Goal: Task Accomplishment & Management: Manage account settings

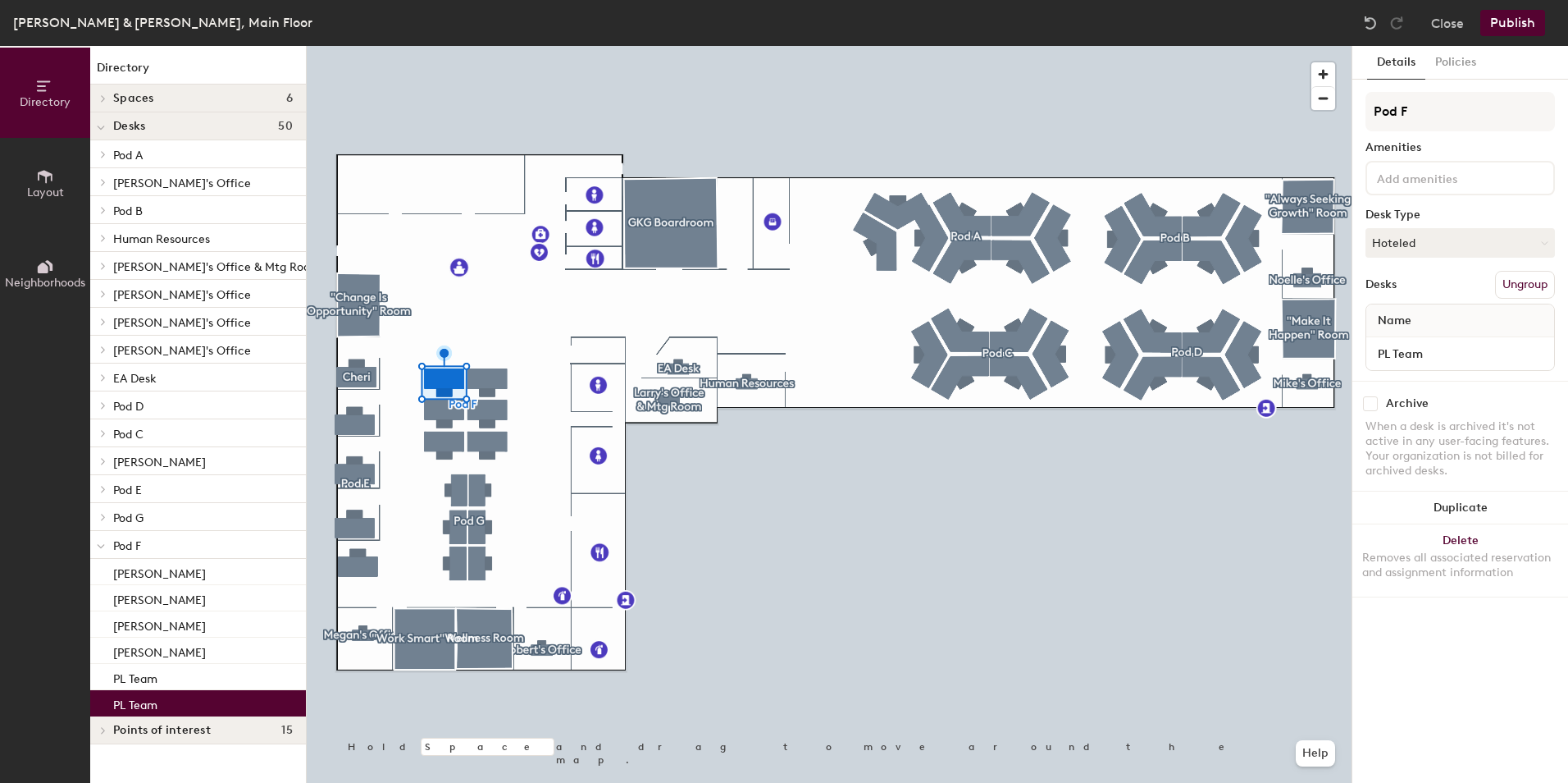
click at [1423, 261] on div "Pod F Amenities Desk Type Hoteled Desks Ungroup Name PL Team" at bounding box center [1460, 236] width 190 height 289
click at [1427, 255] on button "Hoteled" at bounding box center [1460, 243] width 190 height 30
click at [1422, 291] on div "Assigned" at bounding box center [1448, 294] width 164 height 25
click at [1434, 356] on input "PL Team" at bounding box center [1460, 354] width 181 height 23
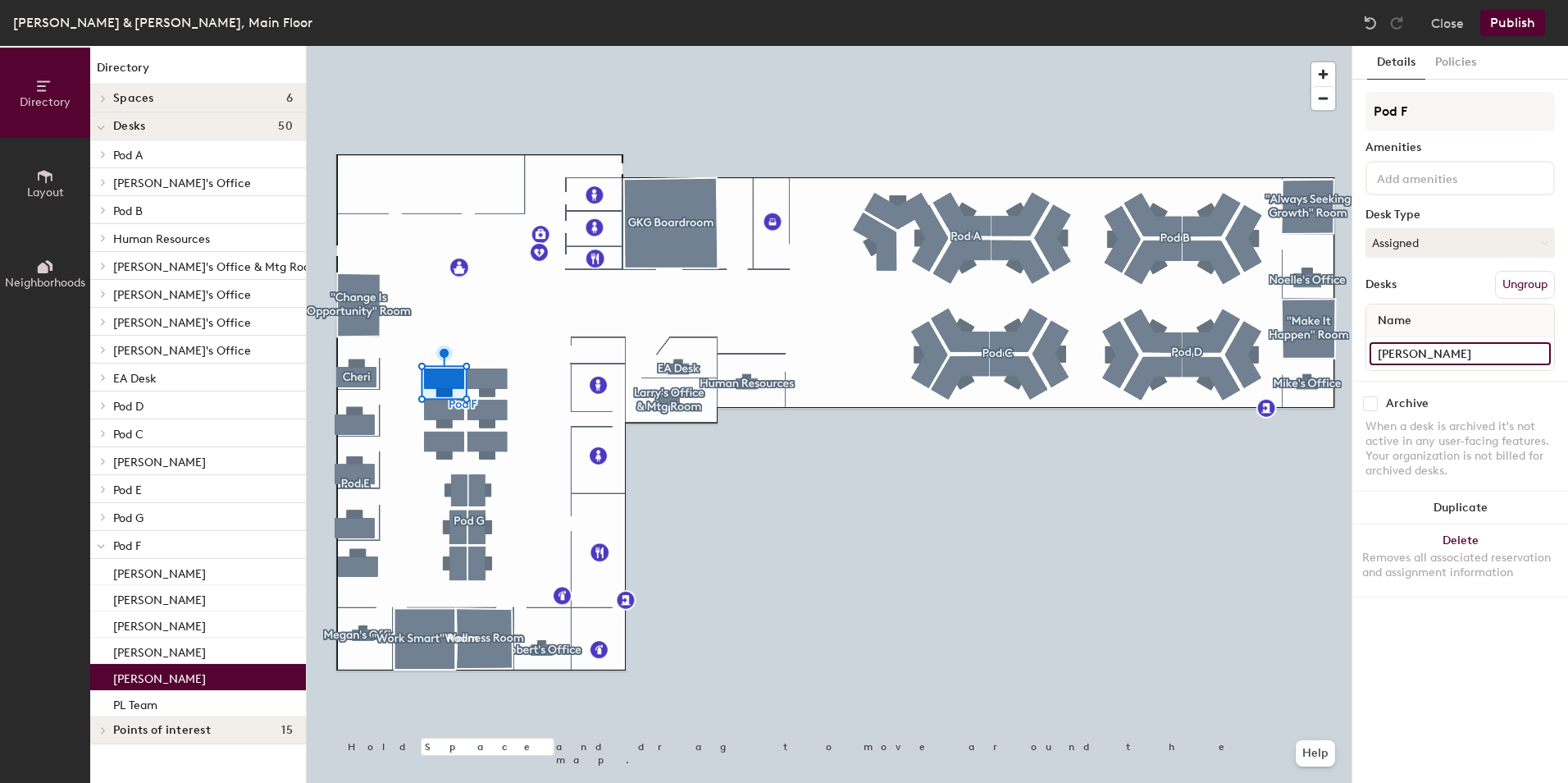
type input "[PERSON_NAME]"
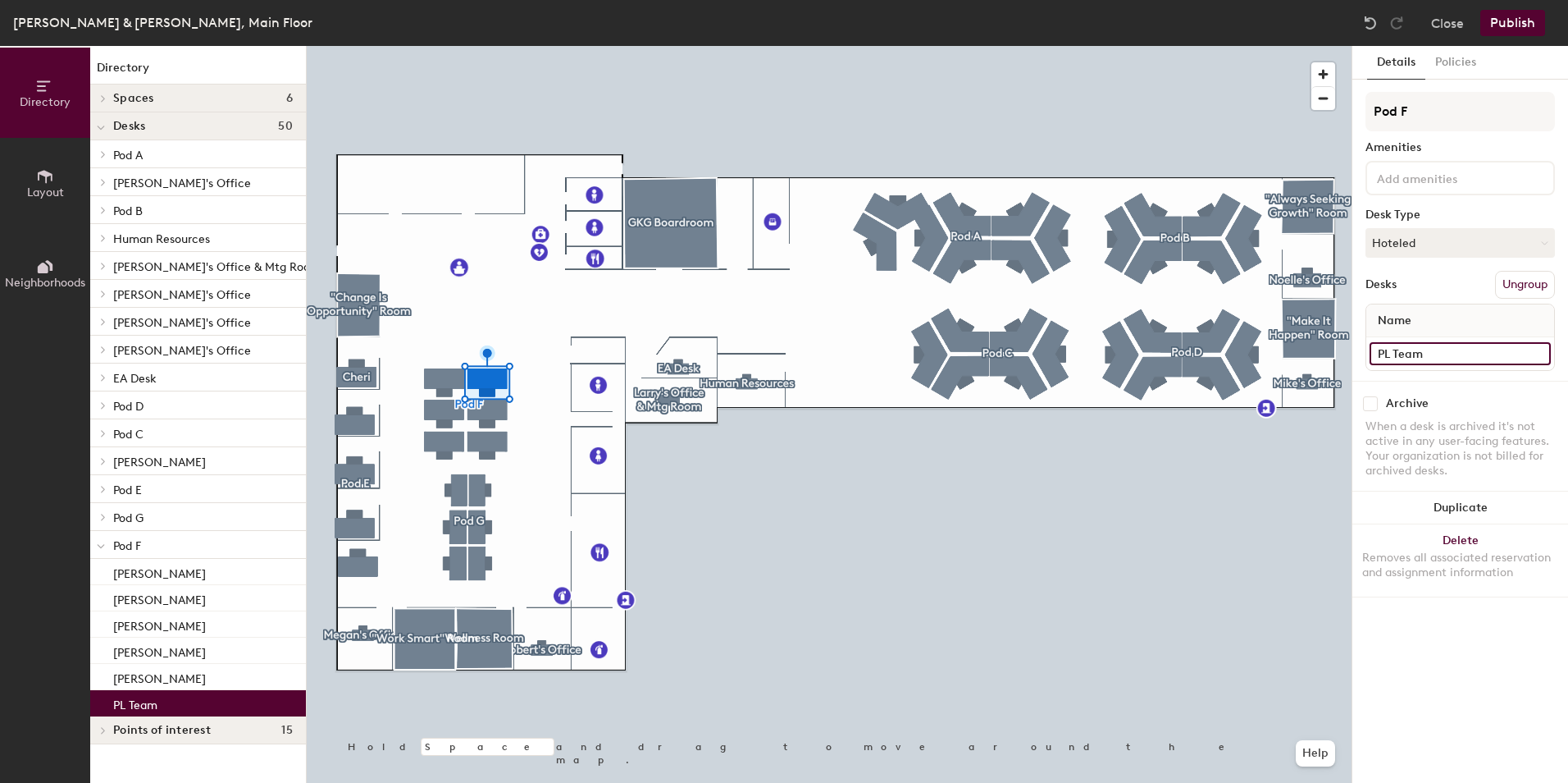
click at [1436, 350] on input "PL Team" at bounding box center [1460, 354] width 181 height 23
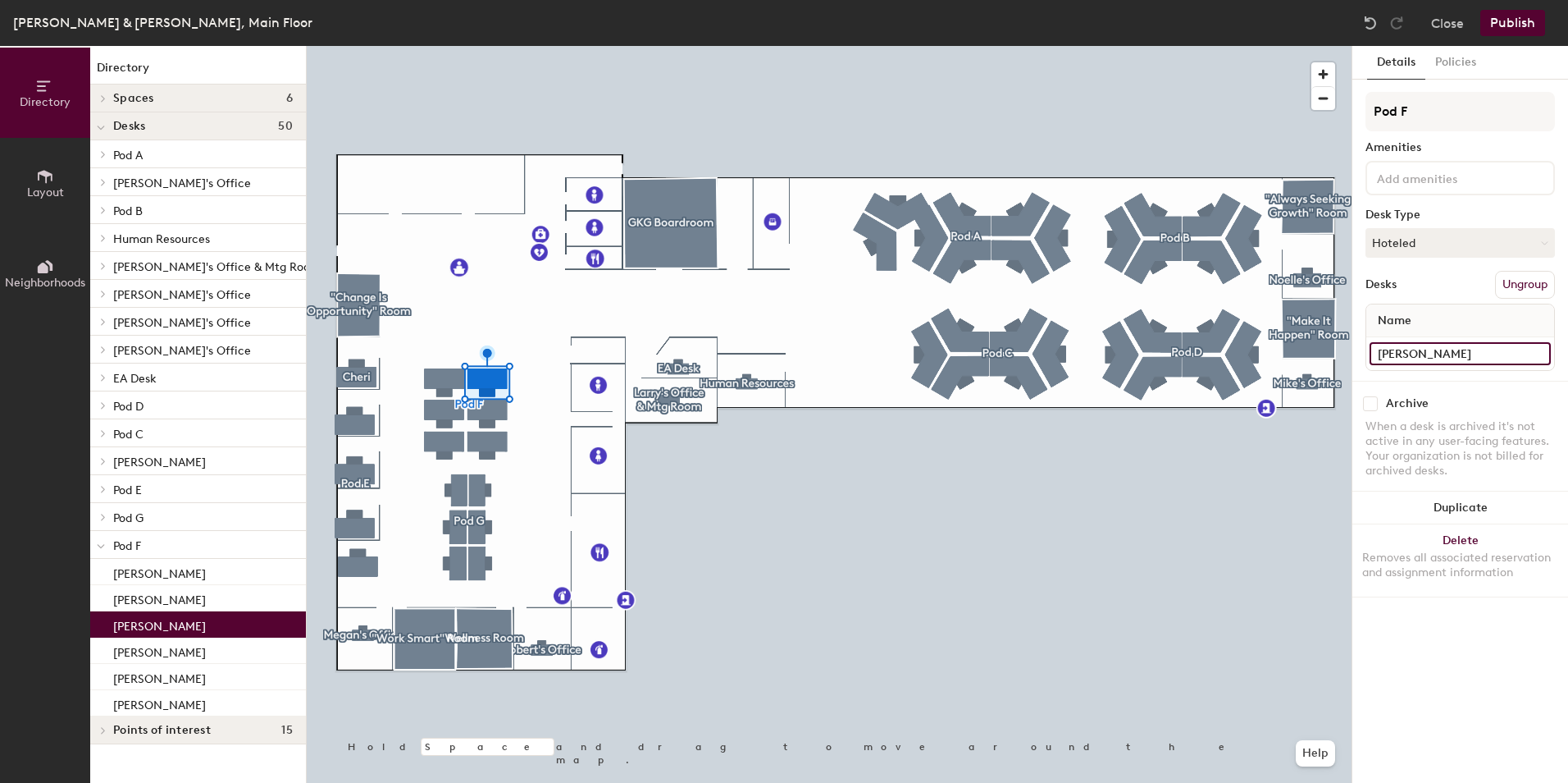
type input "[PERSON_NAME]"
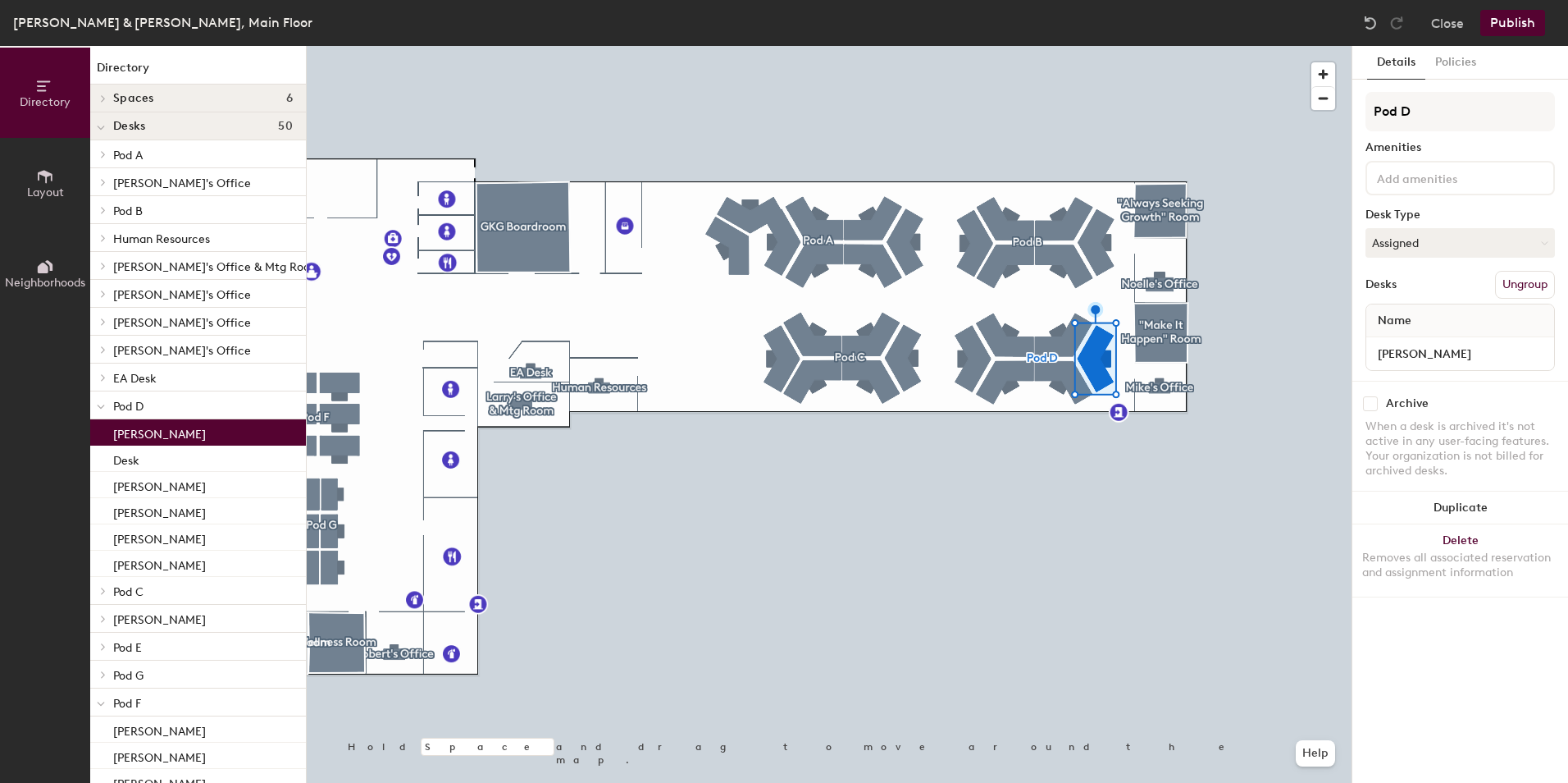
click at [1427, 366] on div "[PERSON_NAME]" at bounding box center [1460, 354] width 188 height 33
click at [1436, 352] on input "[PERSON_NAME]" at bounding box center [1460, 354] width 181 height 23
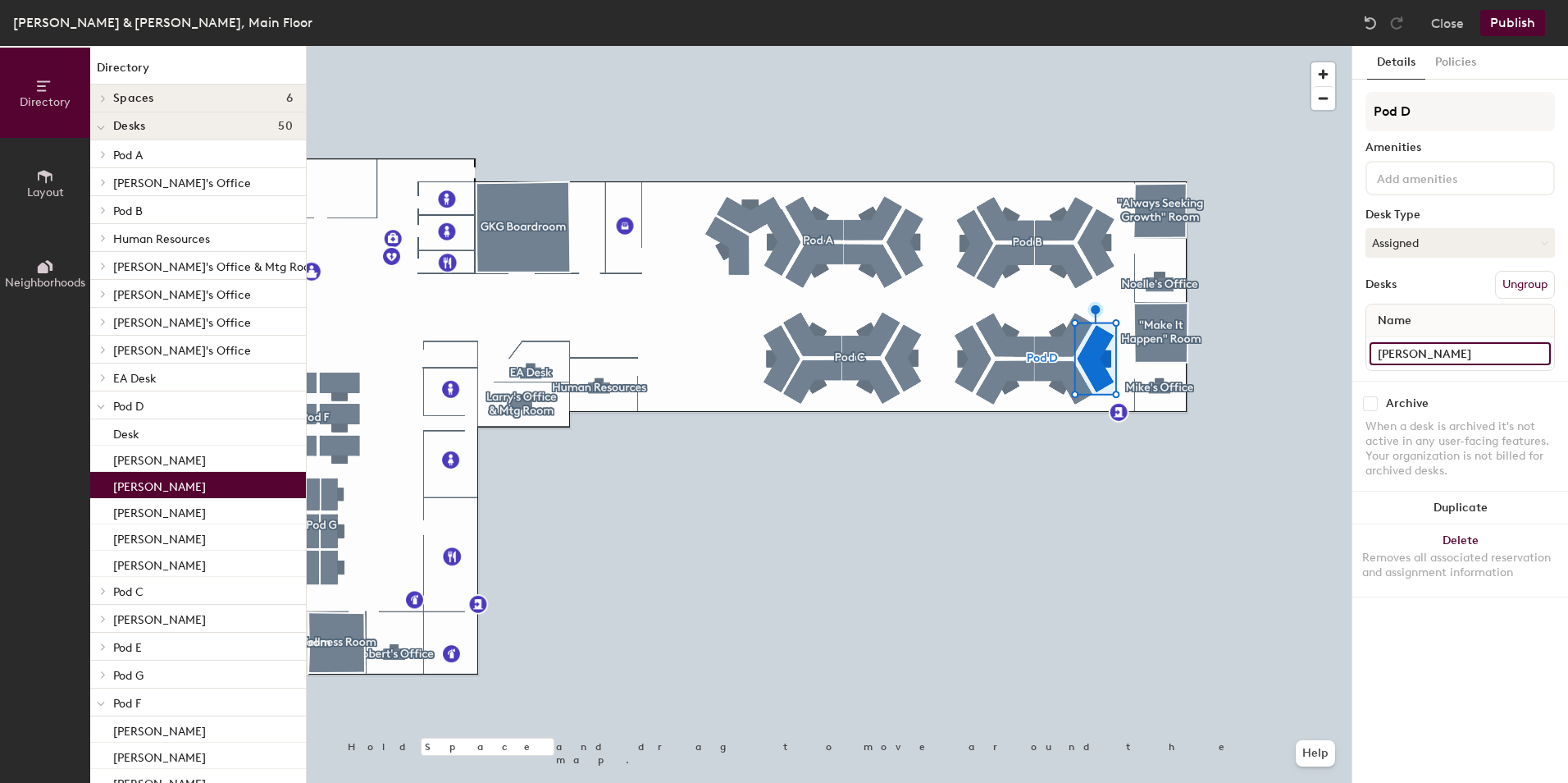
type input "[PERSON_NAME]"
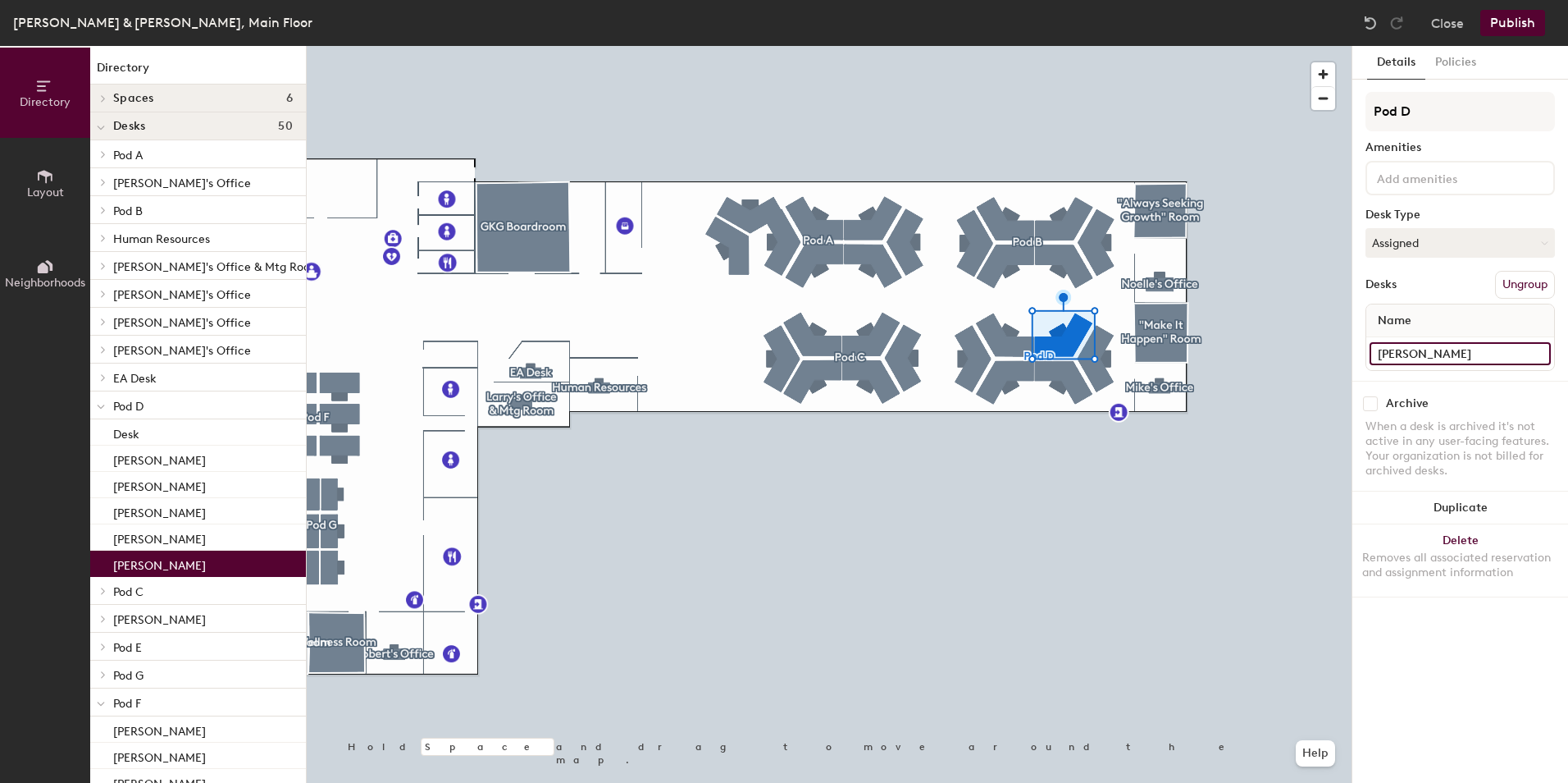
click at [1431, 355] on input "[PERSON_NAME]" at bounding box center [1460, 354] width 181 height 23
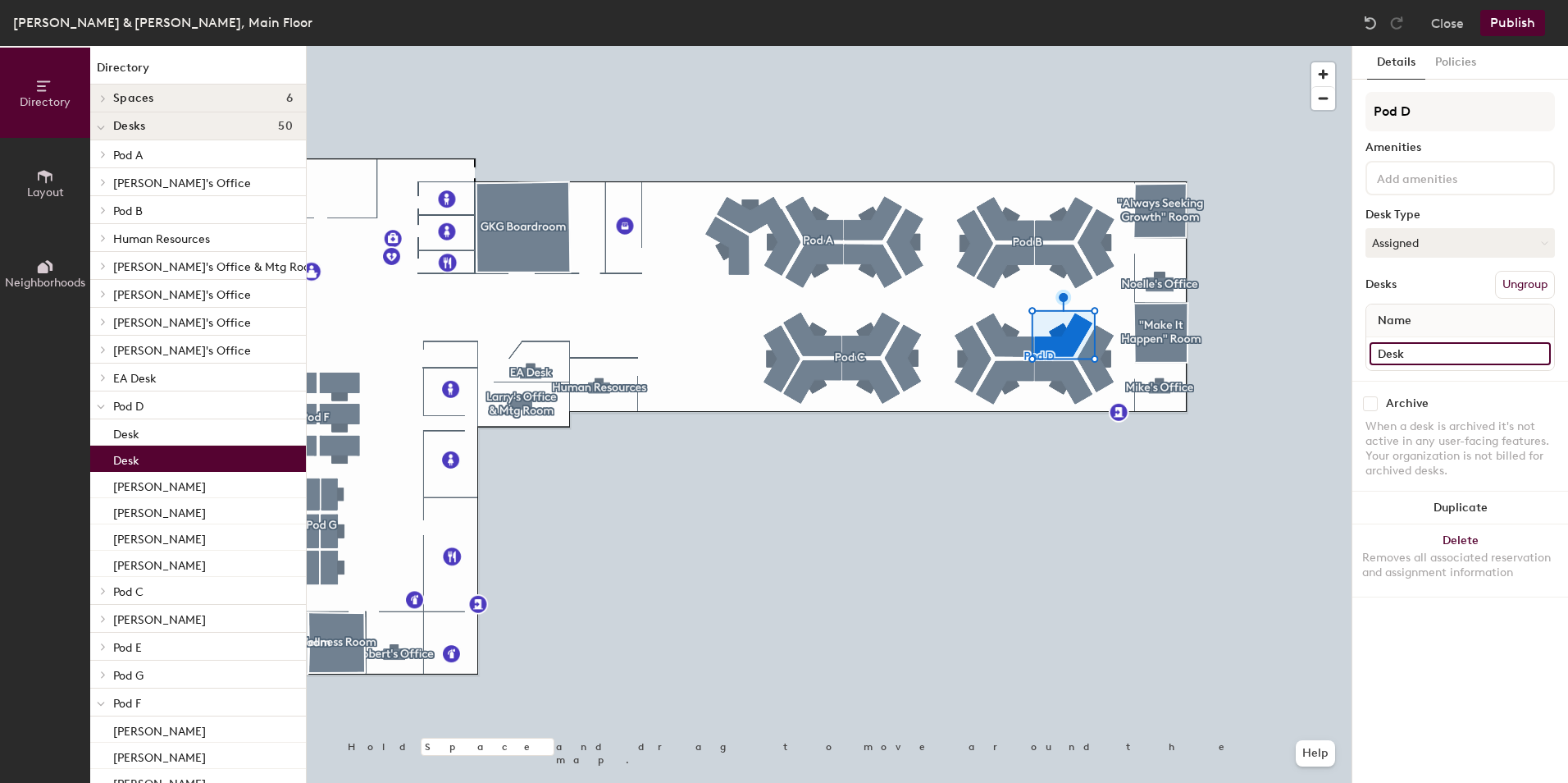
type input "Desk"
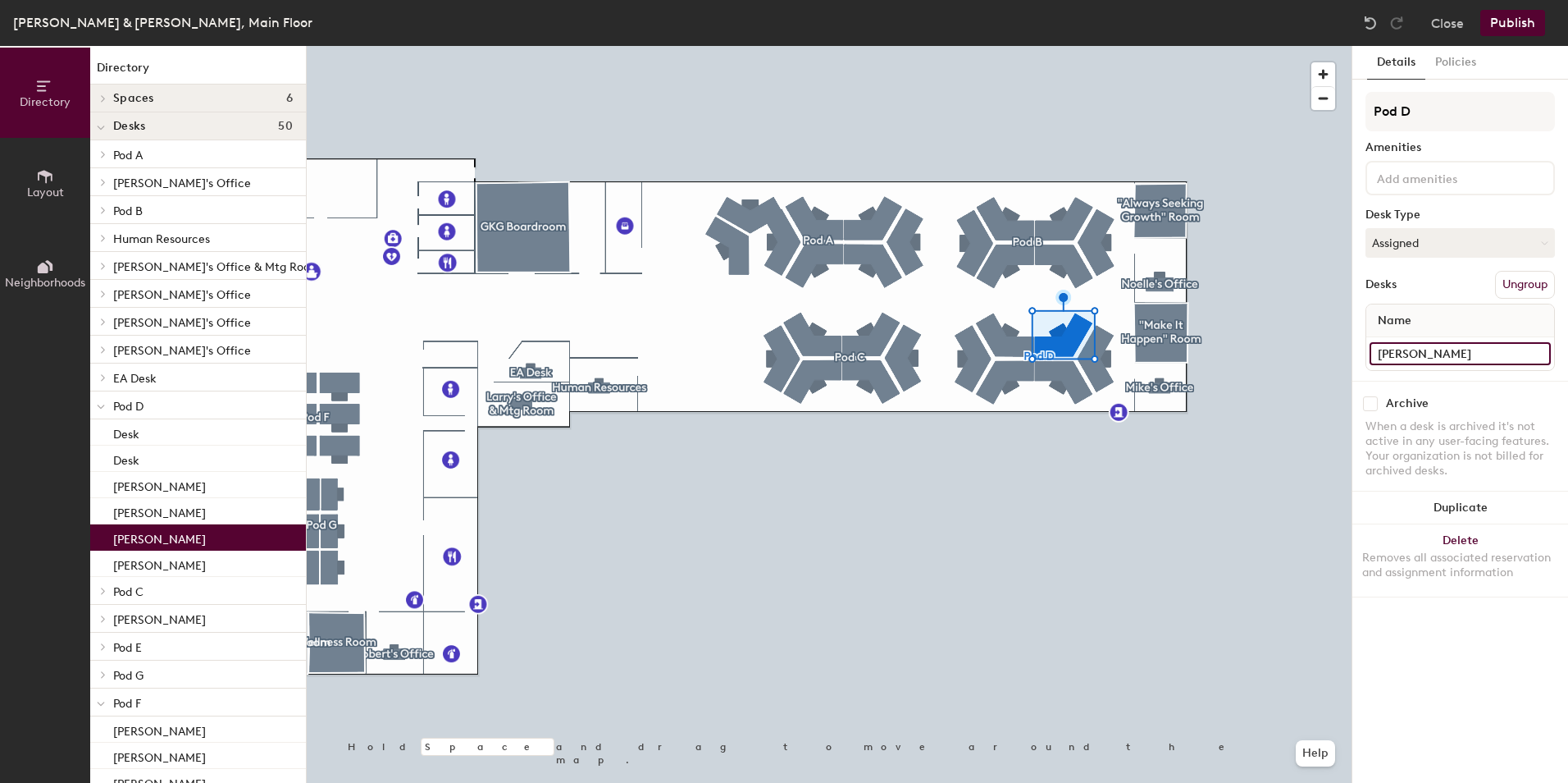
click at [1480, 356] on input "[PERSON_NAME]" at bounding box center [1460, 354] width 181 height 23
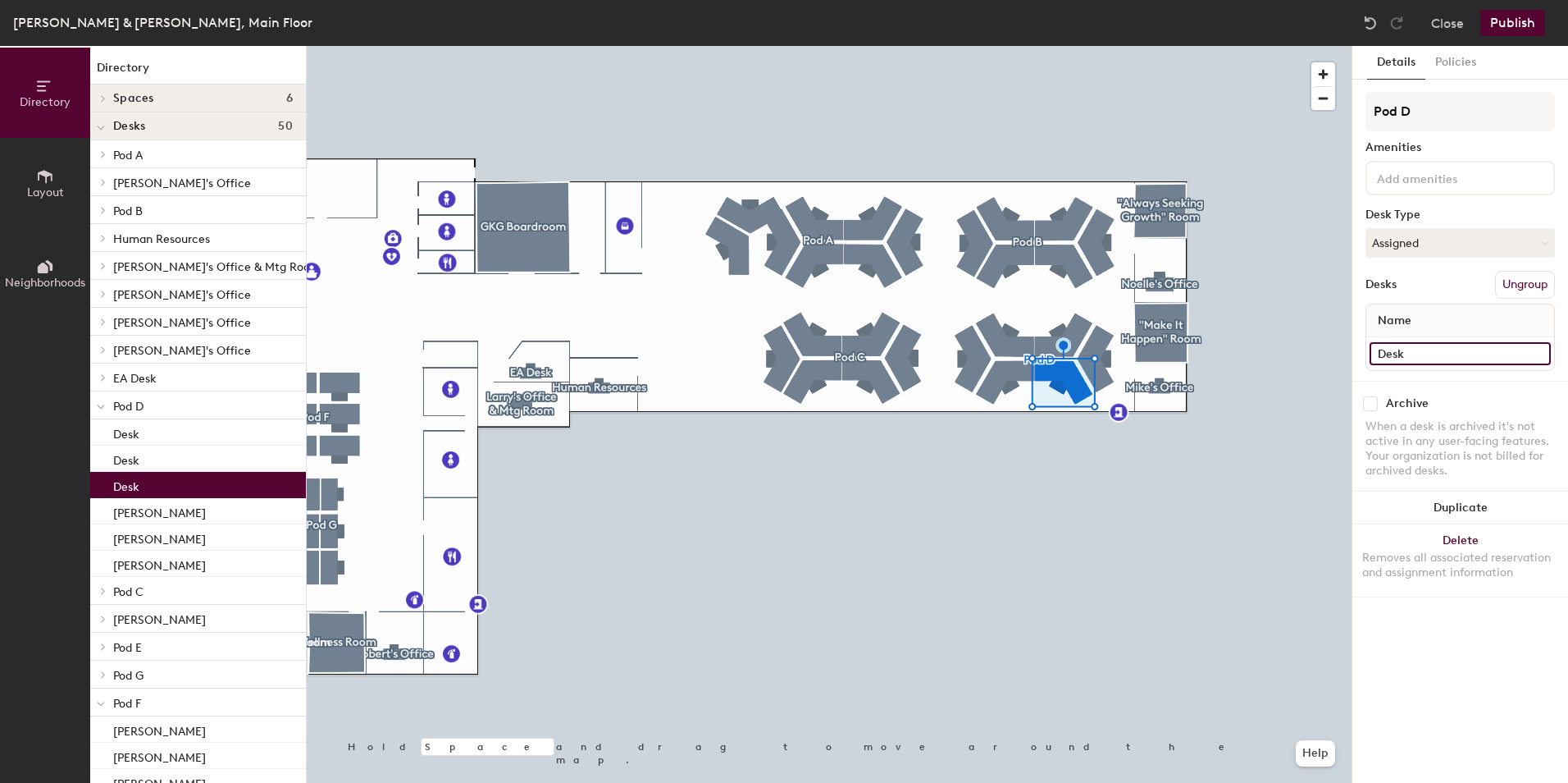
type input "Desk"
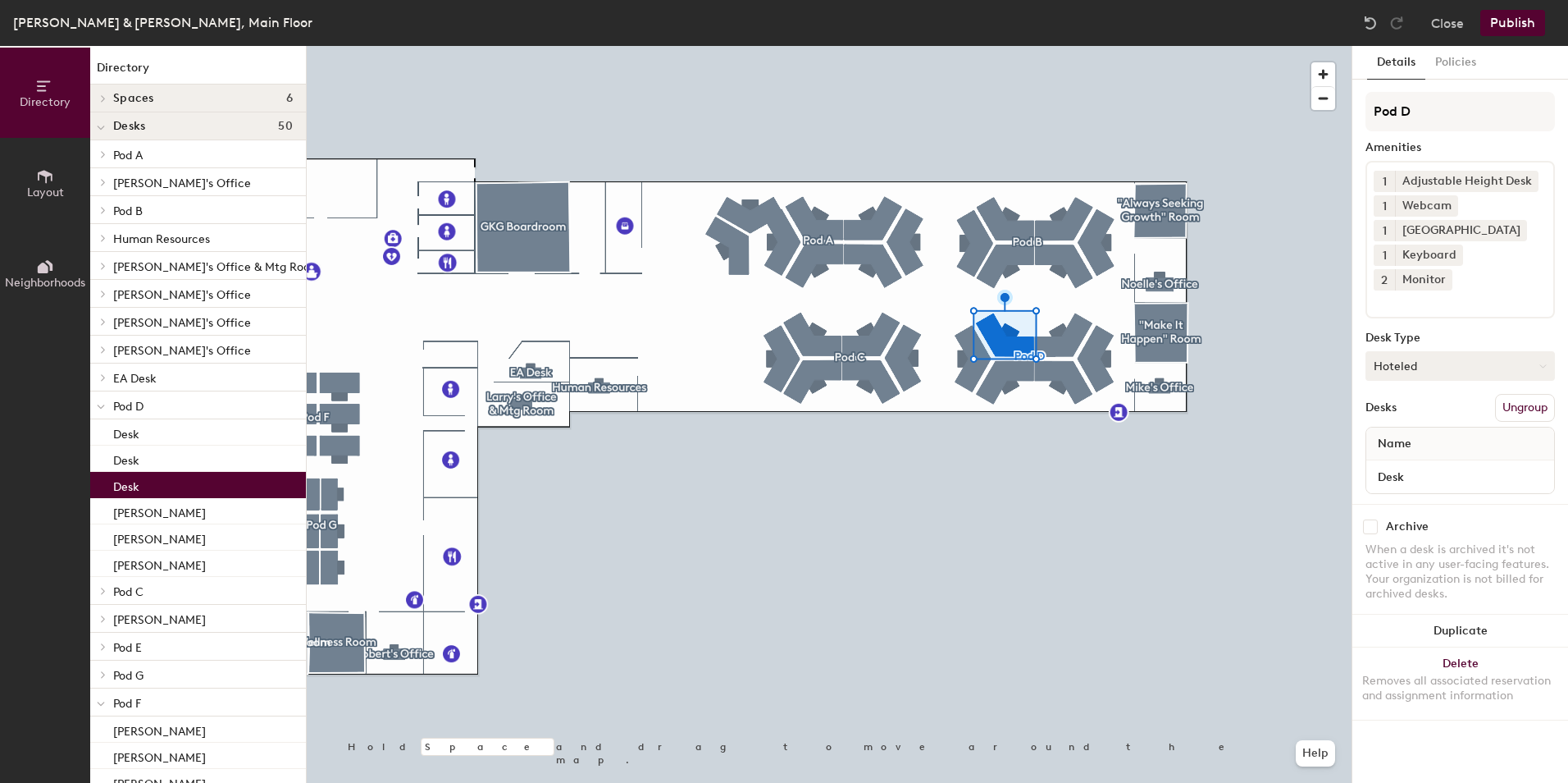
click at [1464, 351] on button "Hoteled" at bounding box center [1460, 365] width 190 height 30
click at [1463, 351] on button "Hoteled" at bounding box center [1460, 365] width 190 height 30
click at [1481, 351] on button "Hoteled" at bounding box center [1460, 365] width 190 height 30
click at [1406, 405] on div "Assigned" at bounding box center [1448, 418] width 164 height 25
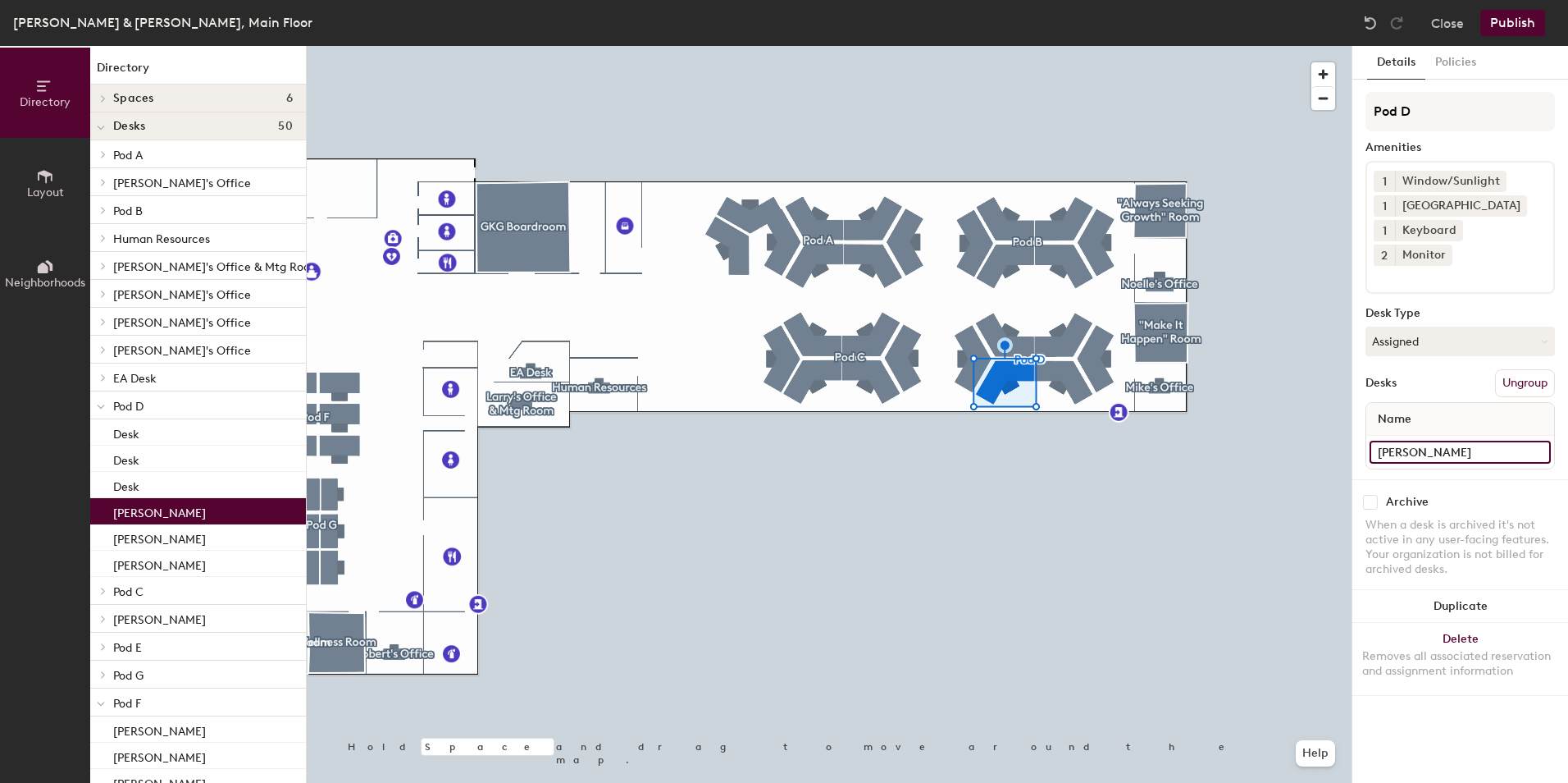
click at [1434, 441] on input "[PERSON_NAME]" at bounding box center [1460, 452] width 181 height 23
type input "Desk"
click at [966, 46] on div at bounding box center [829, 46] width 1045 height 0
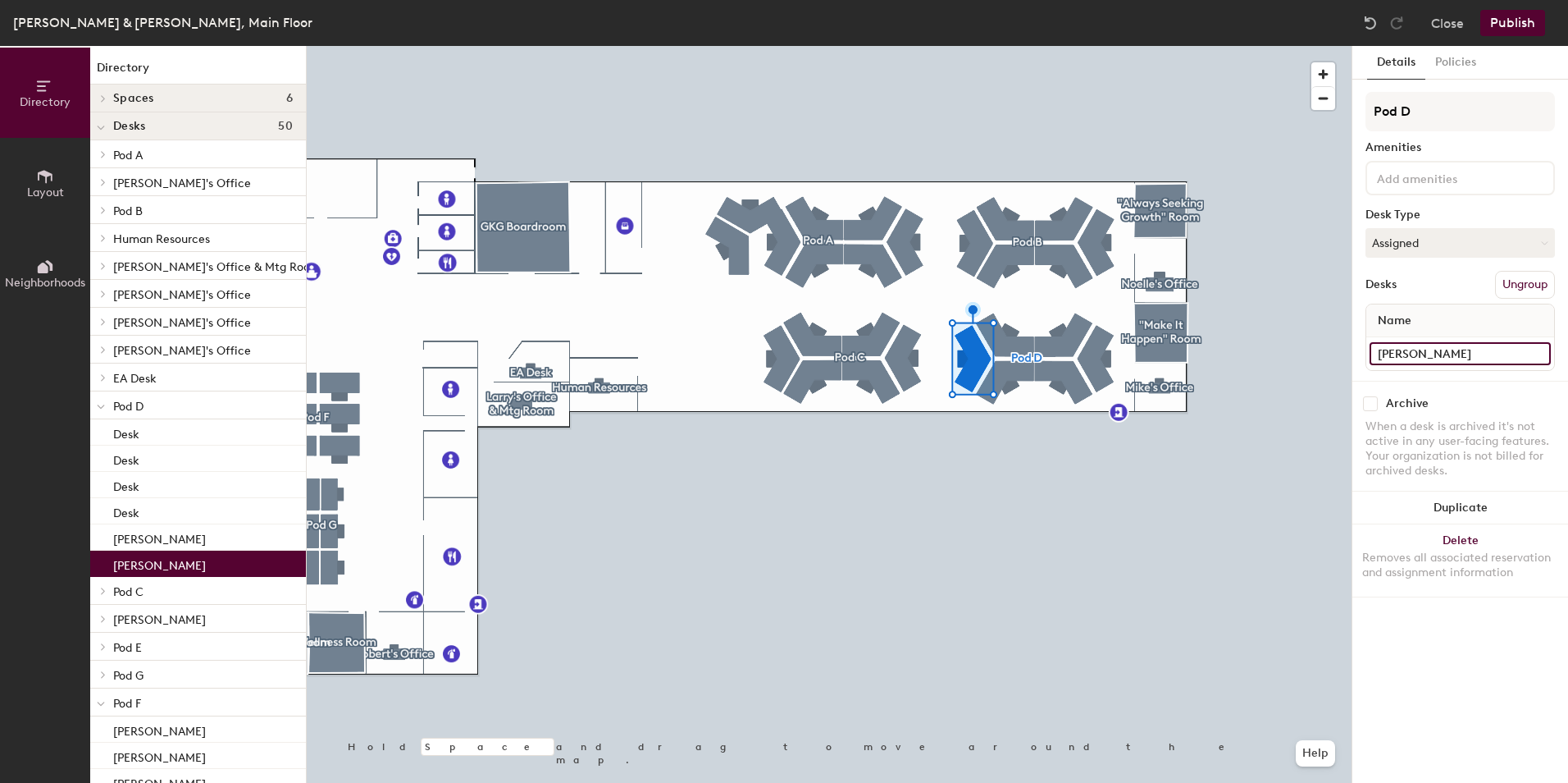
click at [1466, 350] on input "[PERSON_NAME]" at bounding box center [1460, 354] width 181 height 23
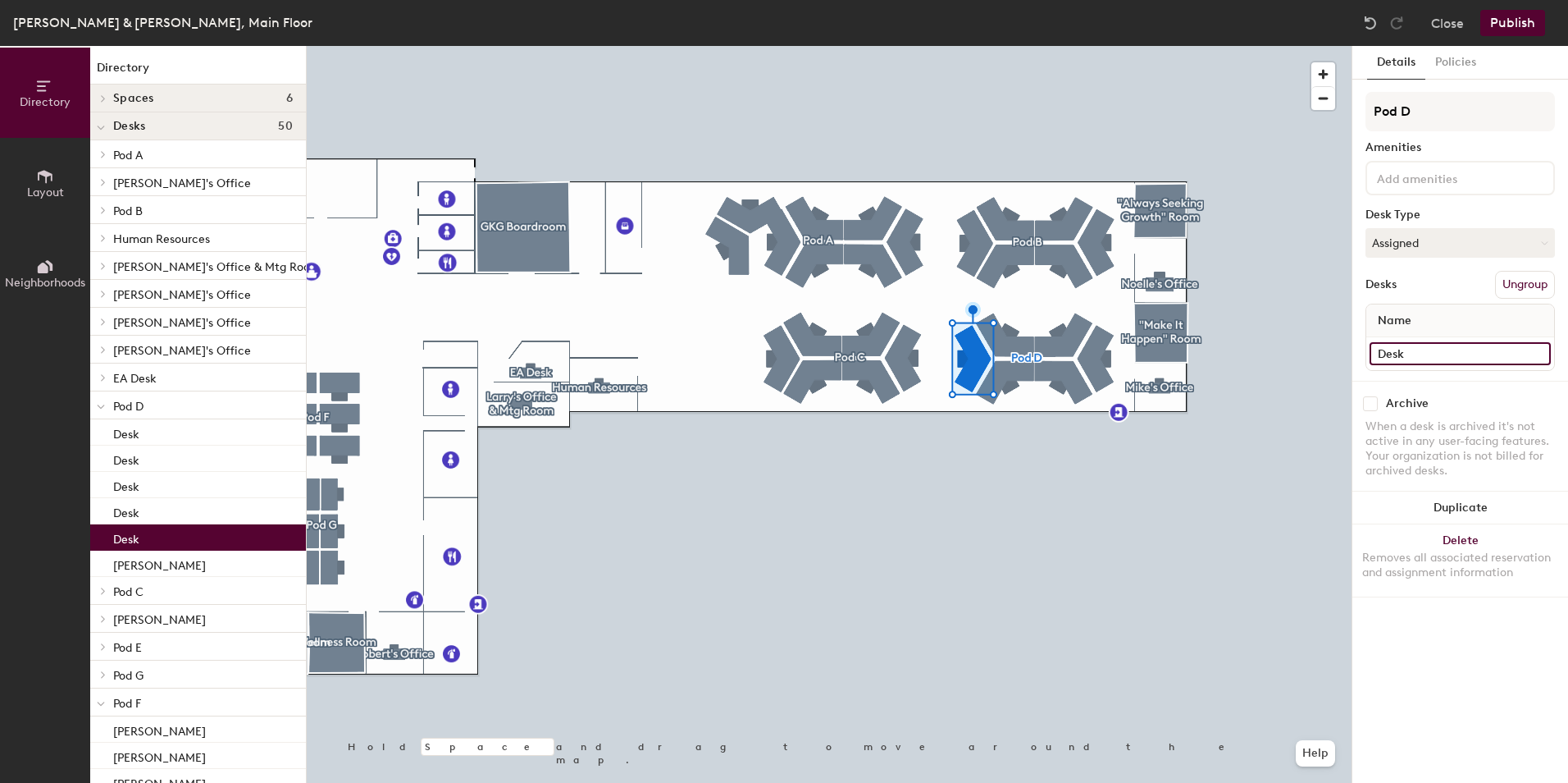
type input "Desk"
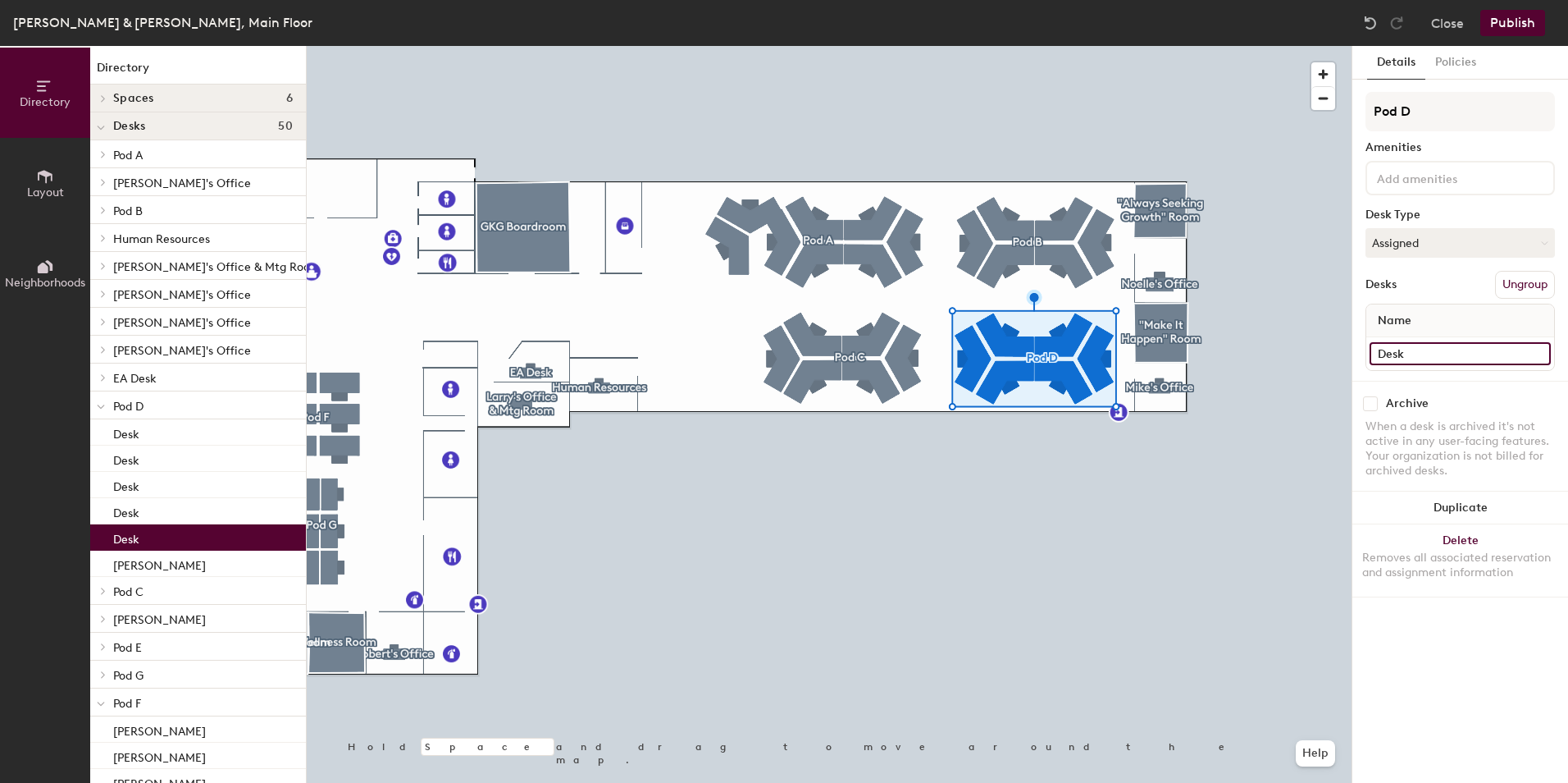
click at [1430, 357] on input "Desk" at bounding box center [1460, 354] width 181 height 23
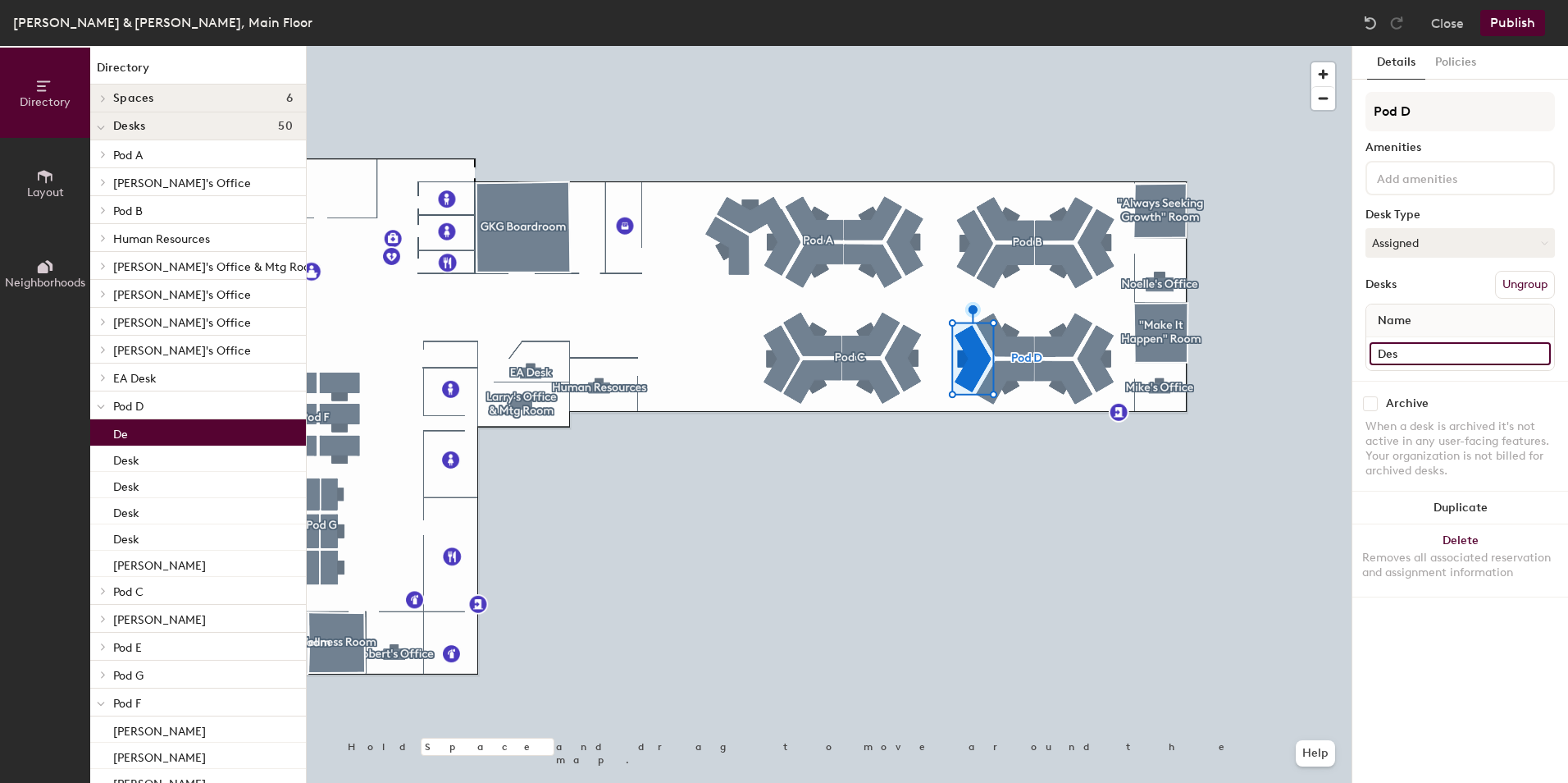
type input "Desk"
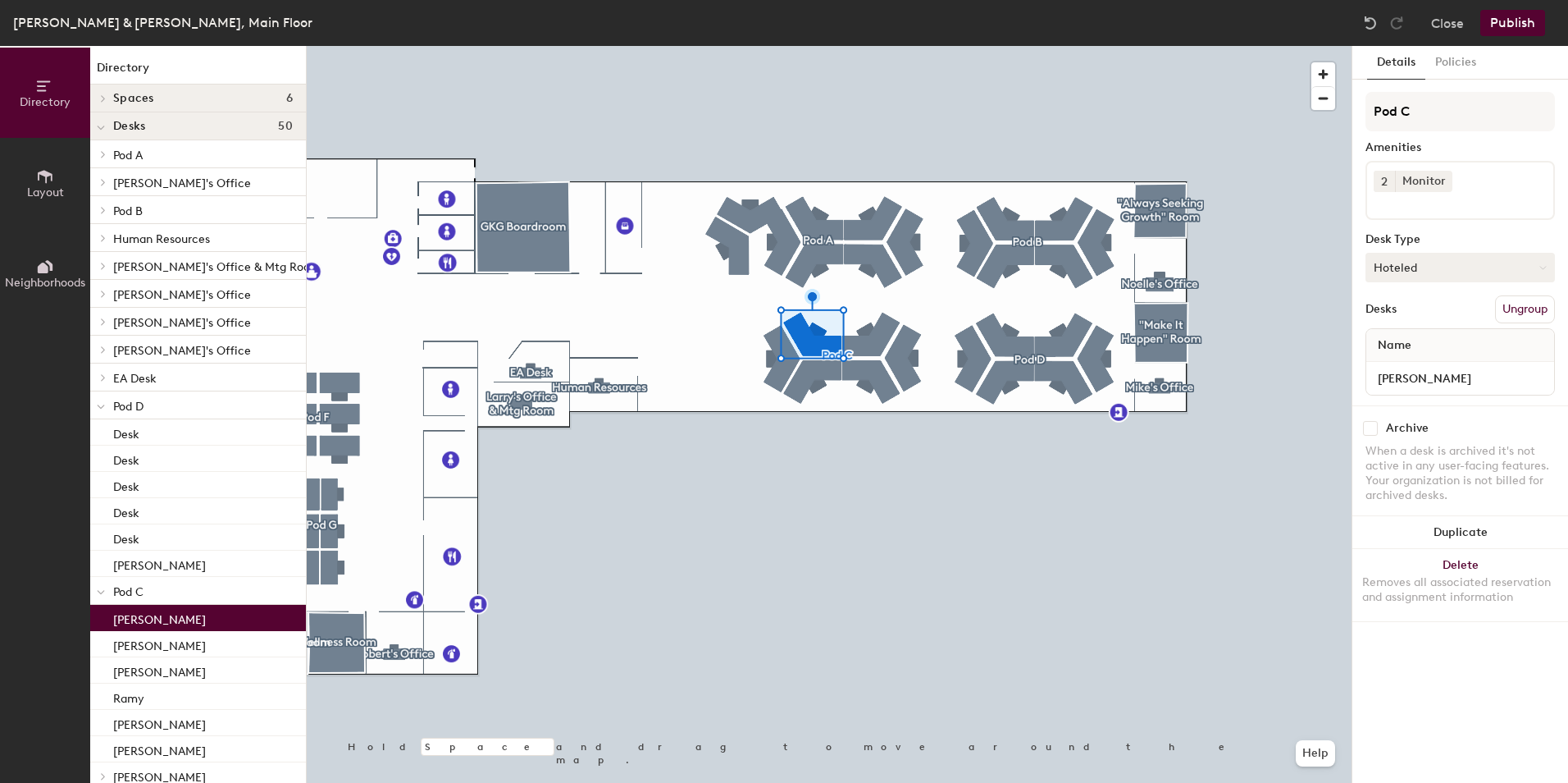
click at [1477, 269] on button "Hoteled" at bounding box center [1460, 267] width 190 height 30
click at [1429, 316] on div "Assigned" at bounding box center [1448, 318] width 164 height 25
click at [1452, 373] on input "[PERSON_NAME]" at bounding box center [1460, 378] width 181 height 23
type input "Desk"
click at [880, 46] on div at bounding box center [829, 46] width 1045 height 0
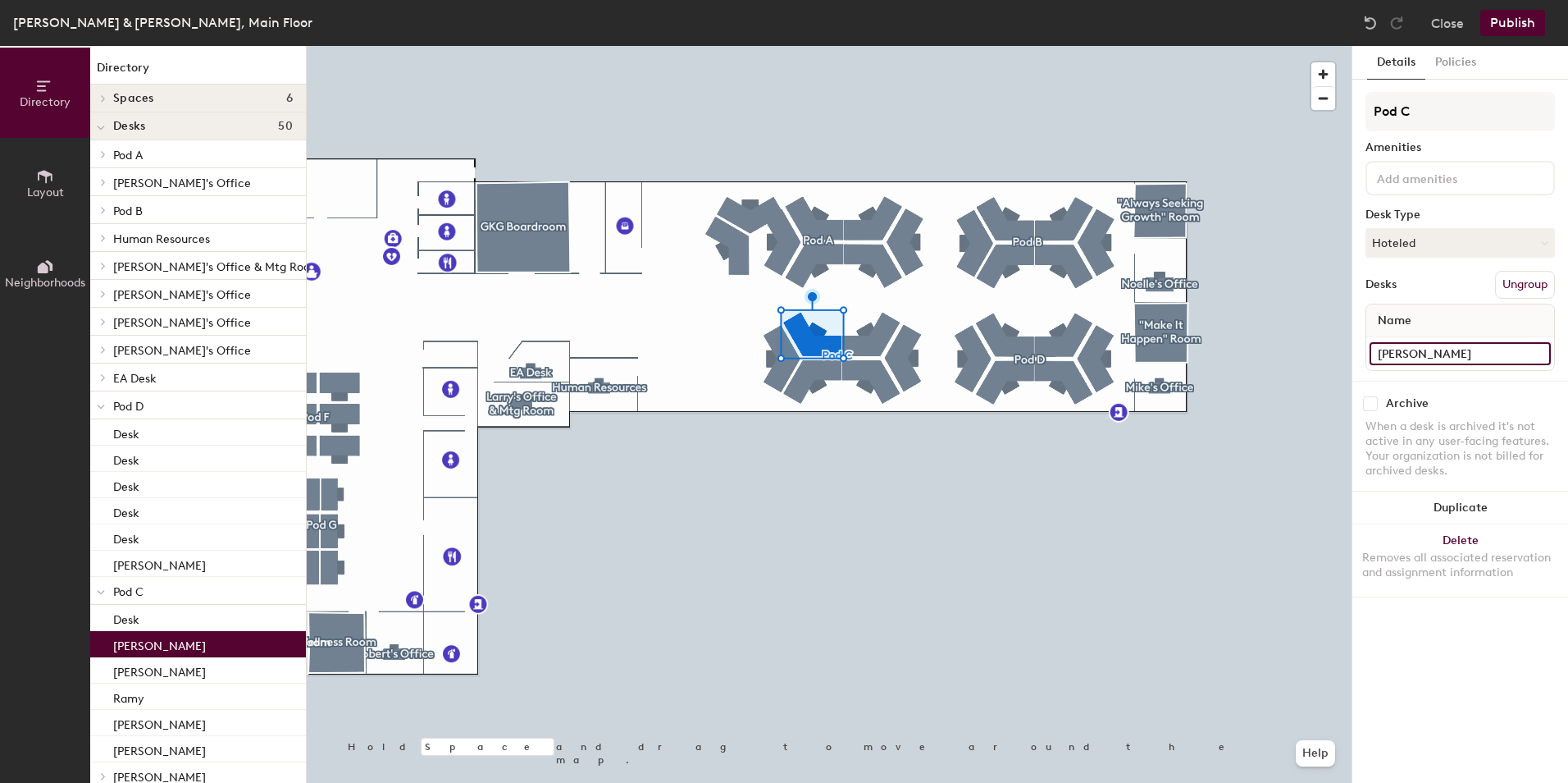
click at [1445, 353] on input "[PERSON_NAME]" at bounding box center [1460, 354] width 181 height 23
type input "Desk"
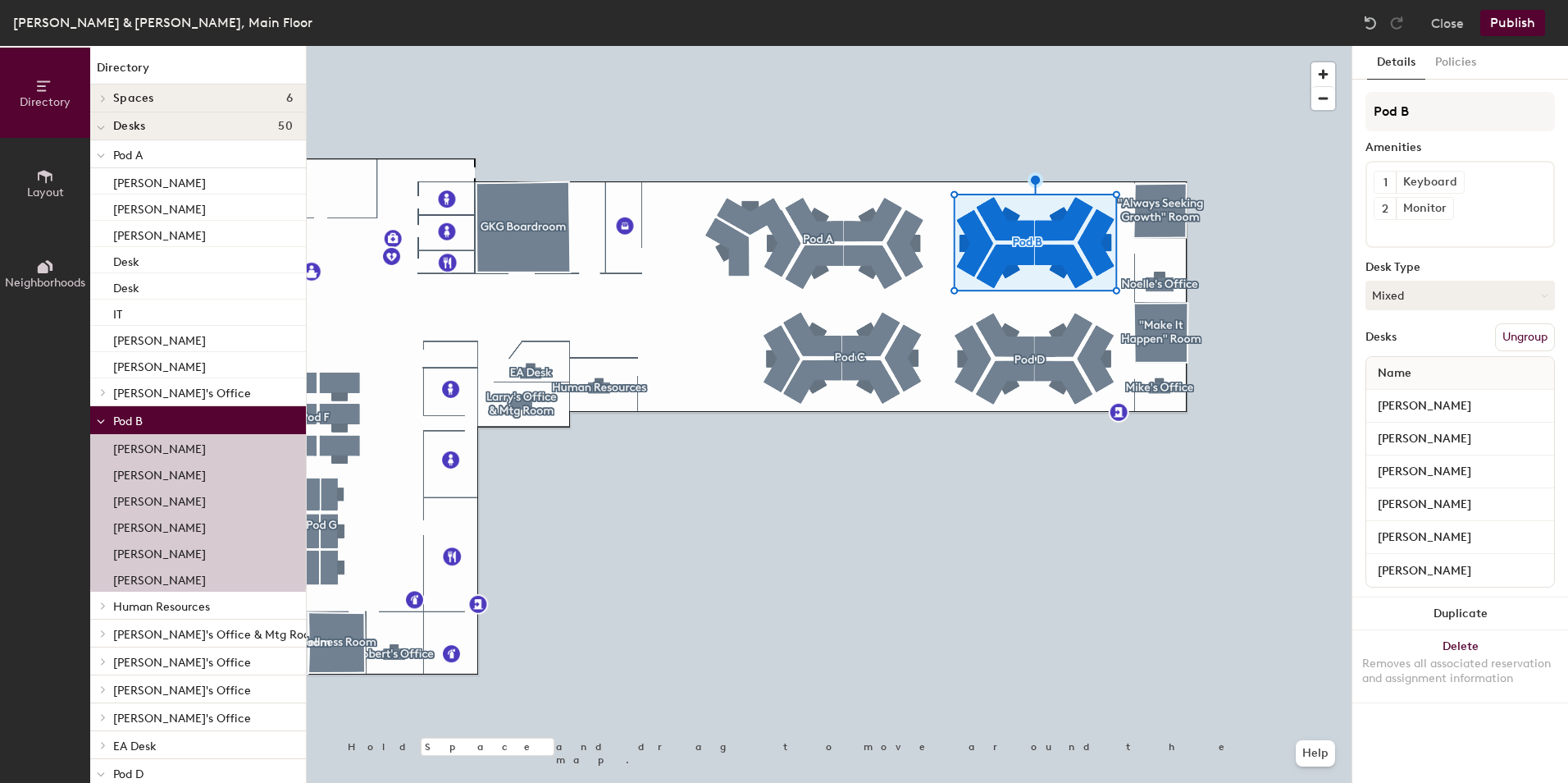
click at [1496, 25] on button "Publish" at bounding box center [1512, 22] width 65 height 26
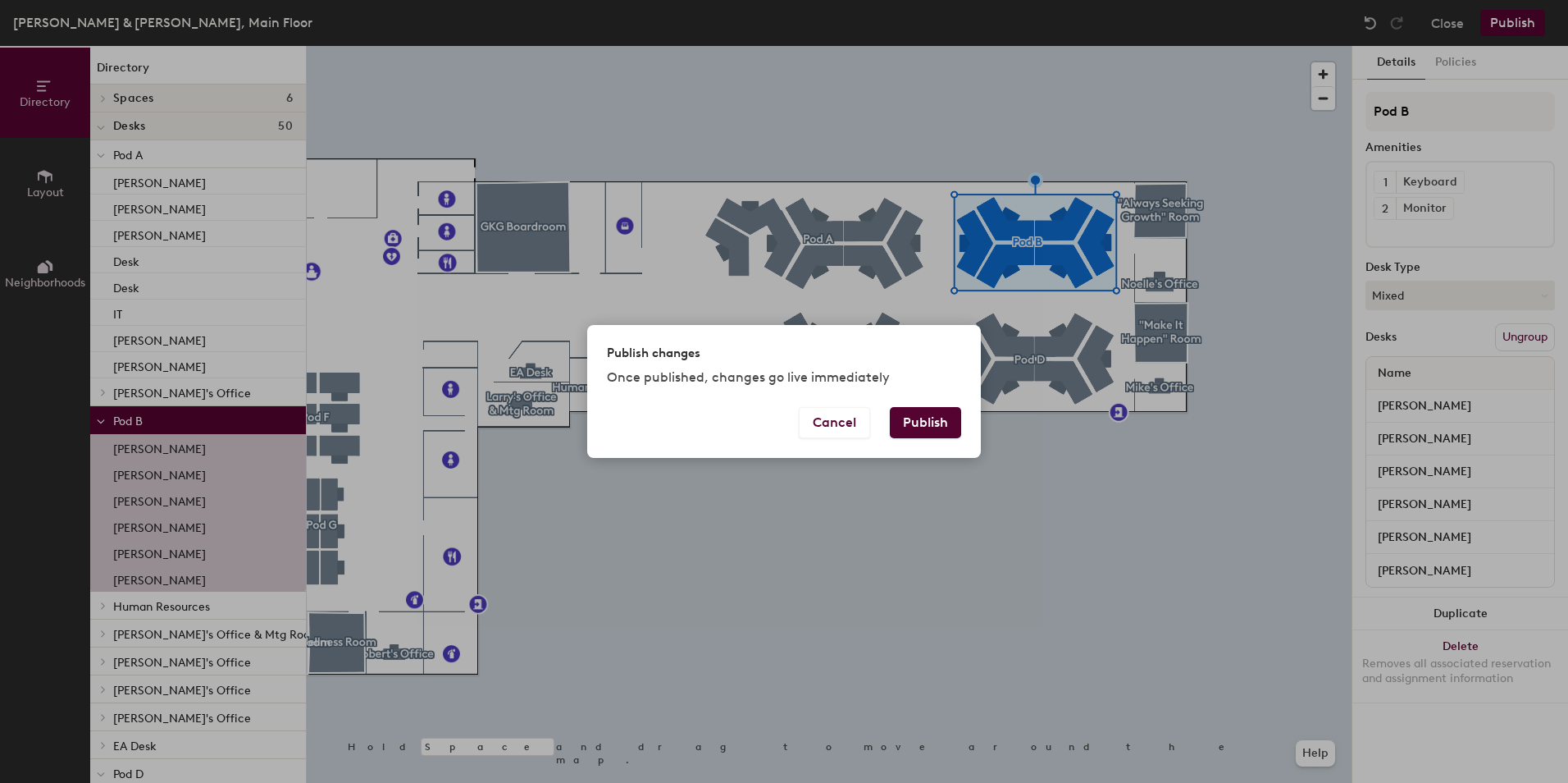
click at [933, 412] on button "Publish" at bounding box center [925, 422] width 71 height 31
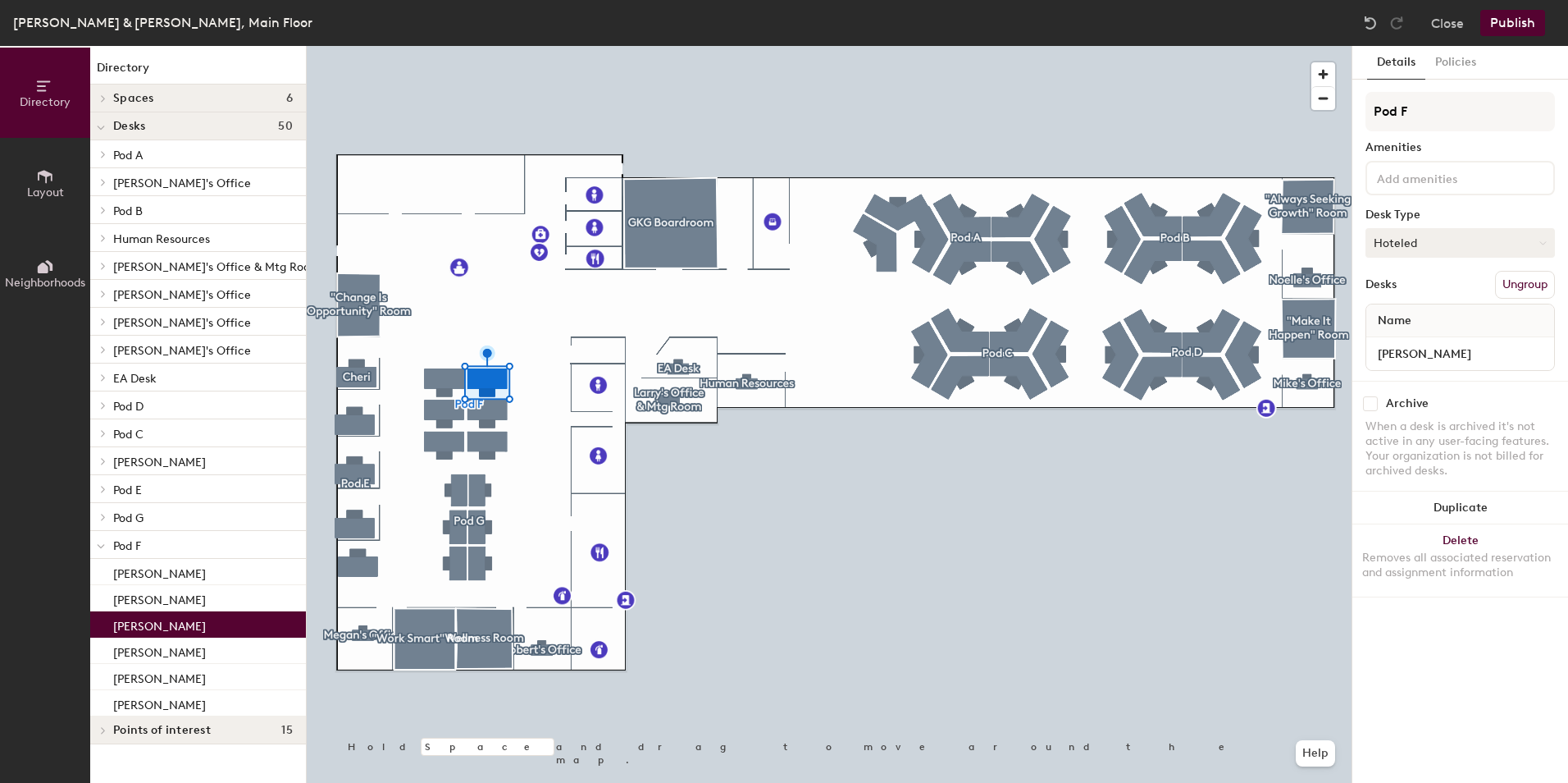
click at [1388, 239] on button "Hoteled" at bounding box center [1460, 243] width 190 height 30
click at [1405, 293] on div "Assigned" at bounding box center [1448, 294] width 164 height 25
click at [1510, 30] on button "Publish" at bounding box center [1512, 22] width 65 height 26
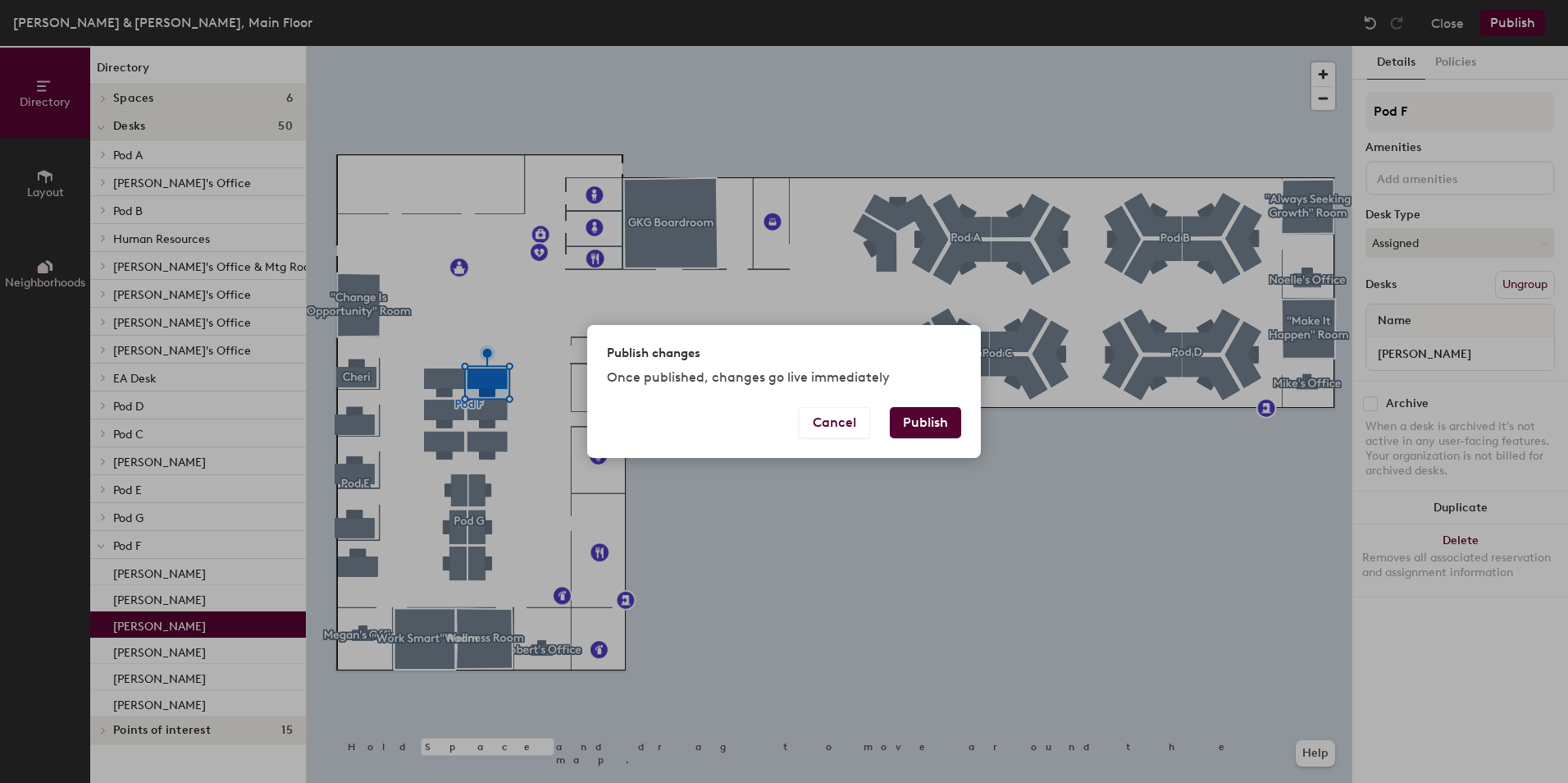
click at [940, 429] on button "Publish" at bounding box center [925, 422] width 71 height 31
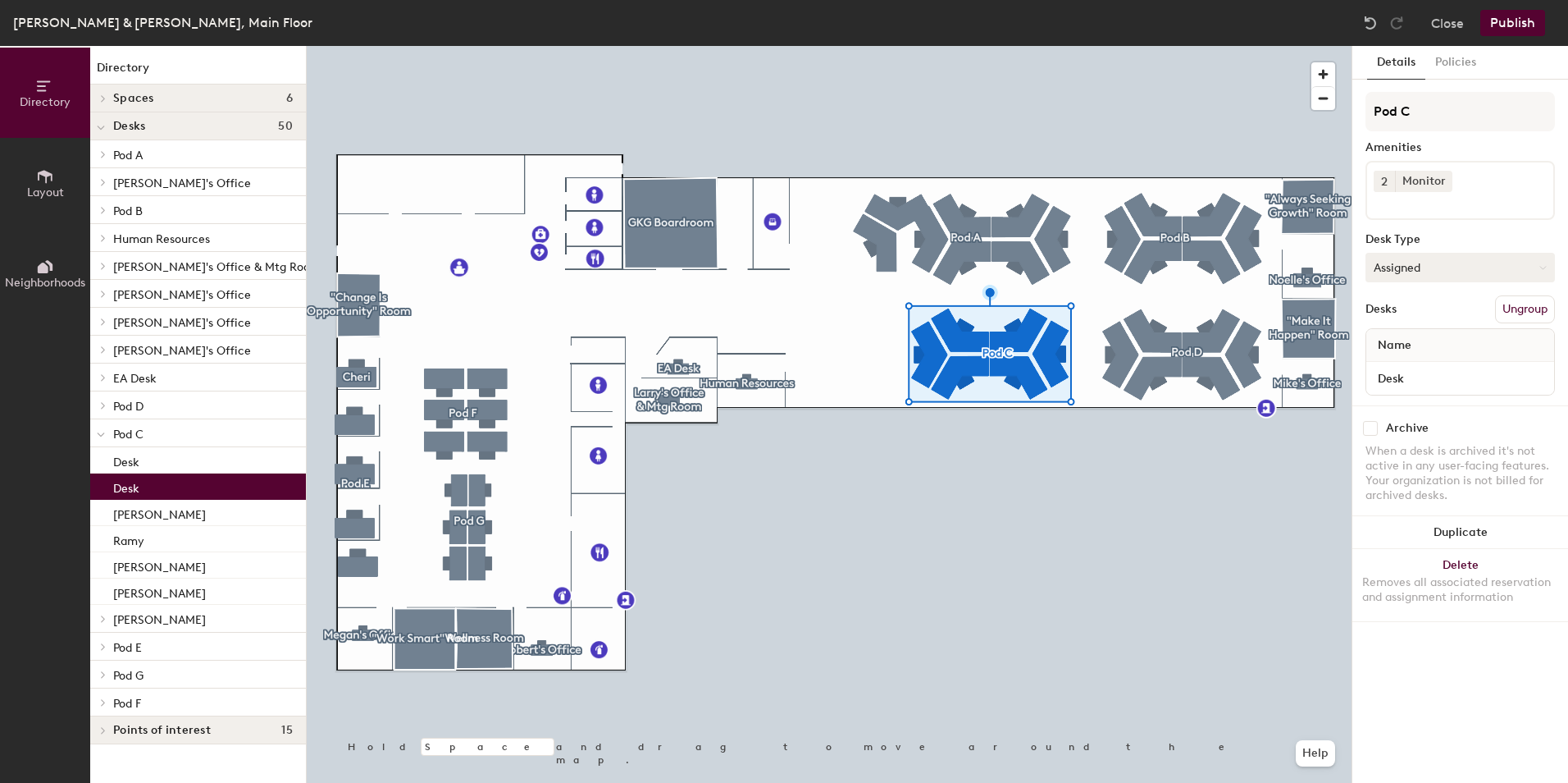
click at [1384, 258] on button "Assigned" at bounding box center [1460, 267] width 190 height 30
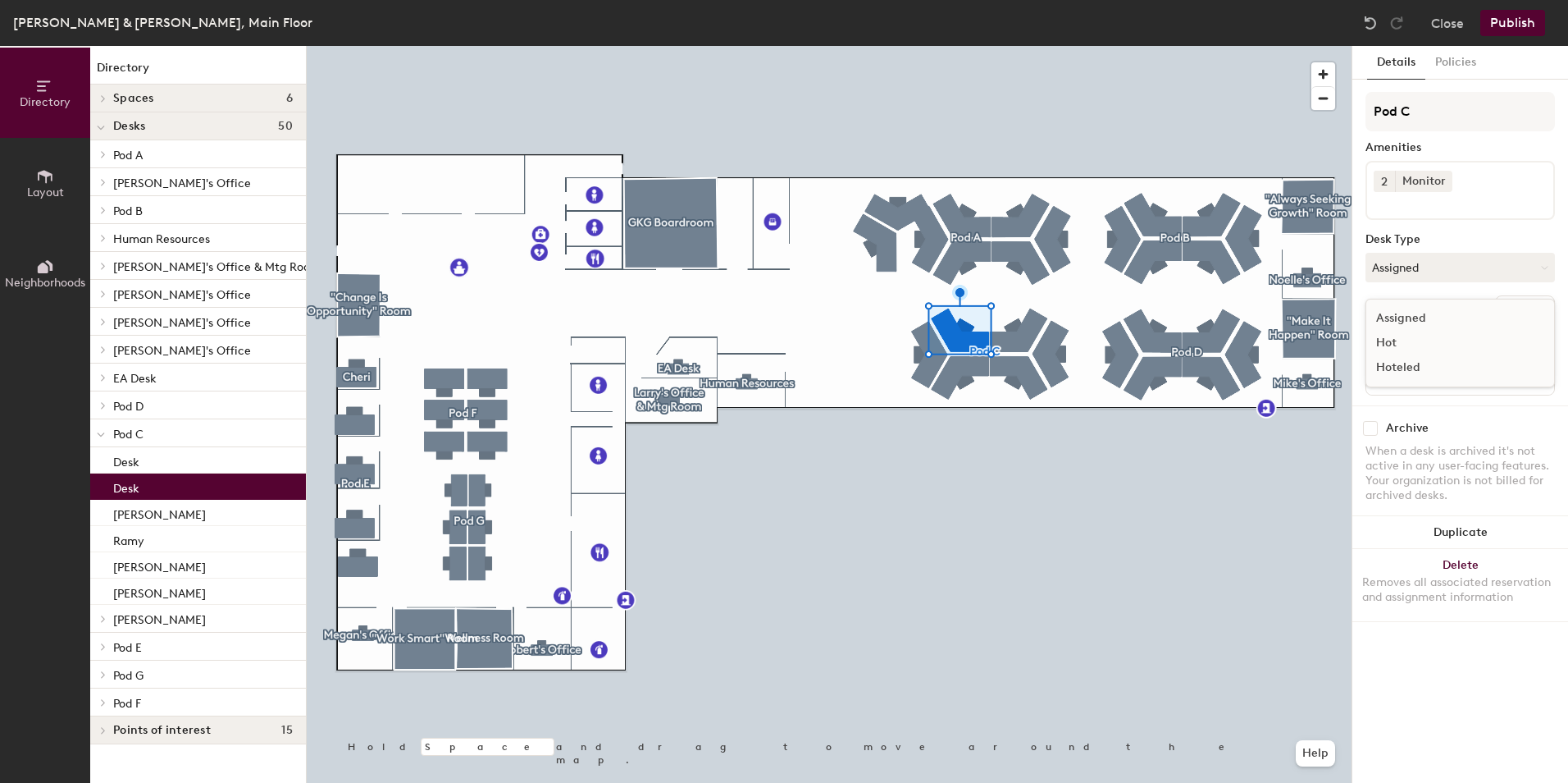
click at [1406, 362] on div "Hoteled" at bounding box center [1448, 367] width 164 height 25
click at [1003, 46] on div at bounding box center [829, 46] width 1045 height 0
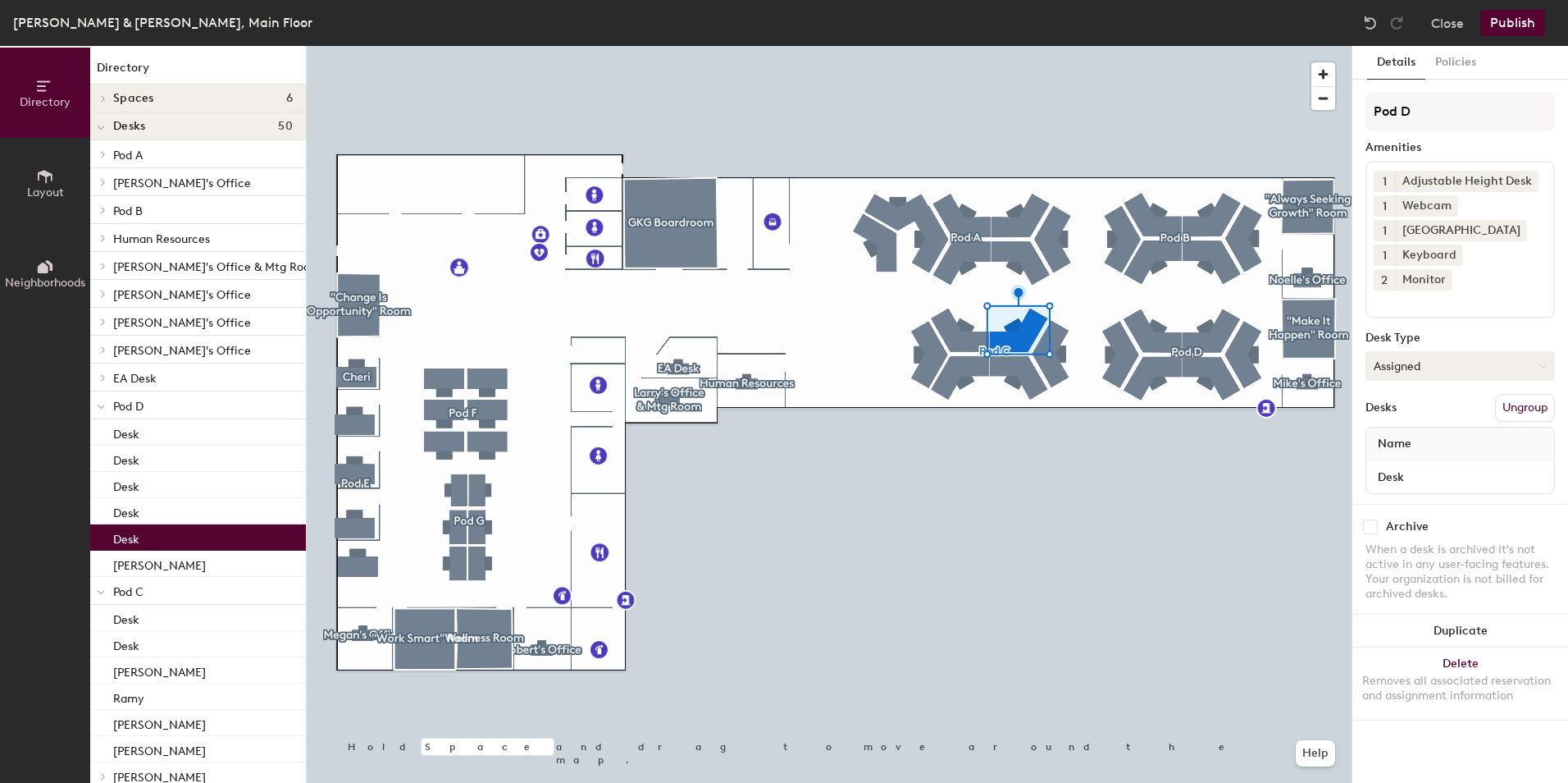
click at [1436, 351] on button "Assigned" at bounding box center [1460, 365] width 190 height 30
click at [1405, 454] on div "Hoteled" at bounding box center [1448, 467] width 164 height 25
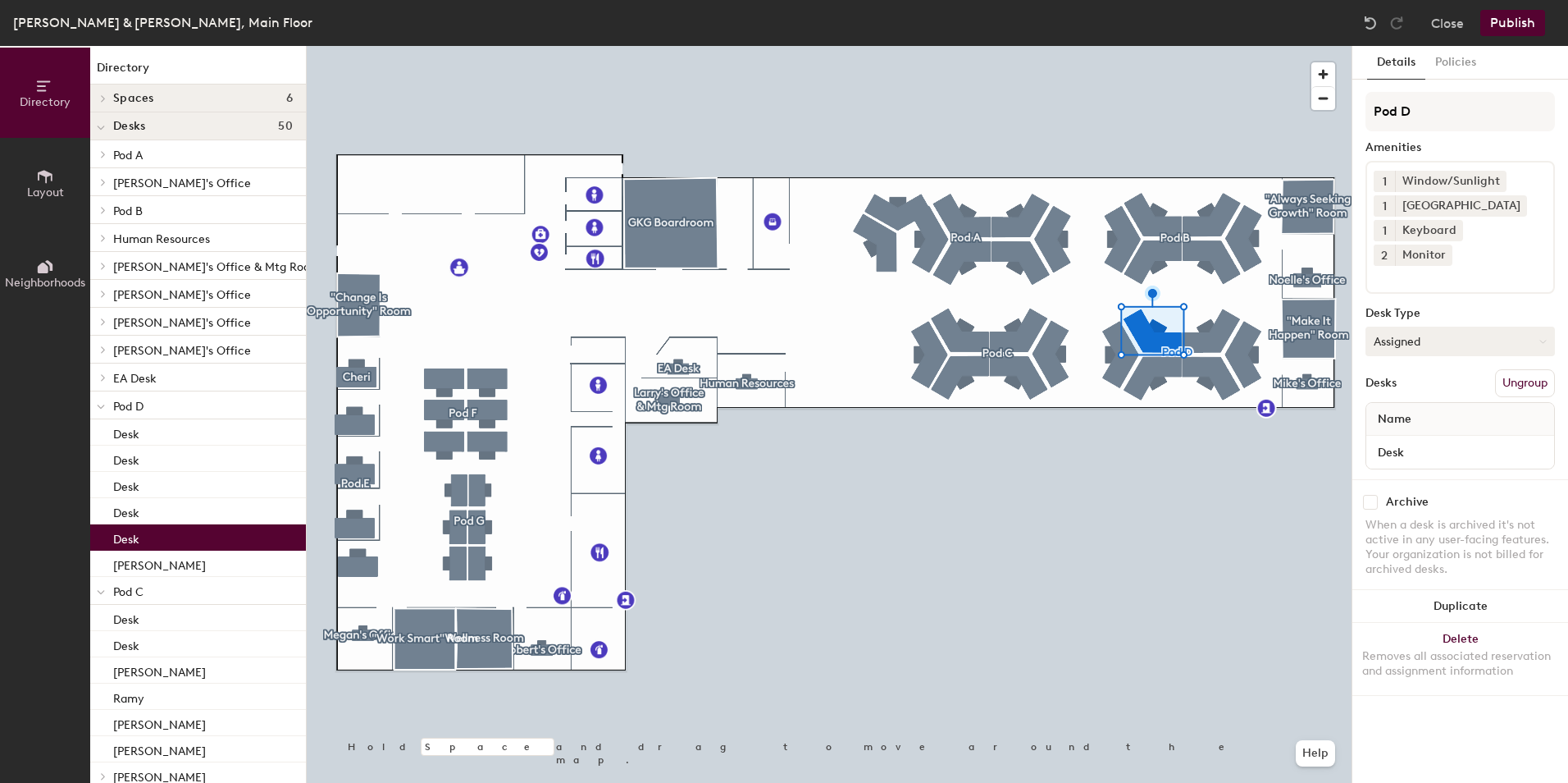
click at [1404, 329] on button "Assigned" at bounding box center [1460, 341] width 190 height 30
click at [1406, 429] on div "Hoteled" at bounding box center [1448, 442] width 164 height 25
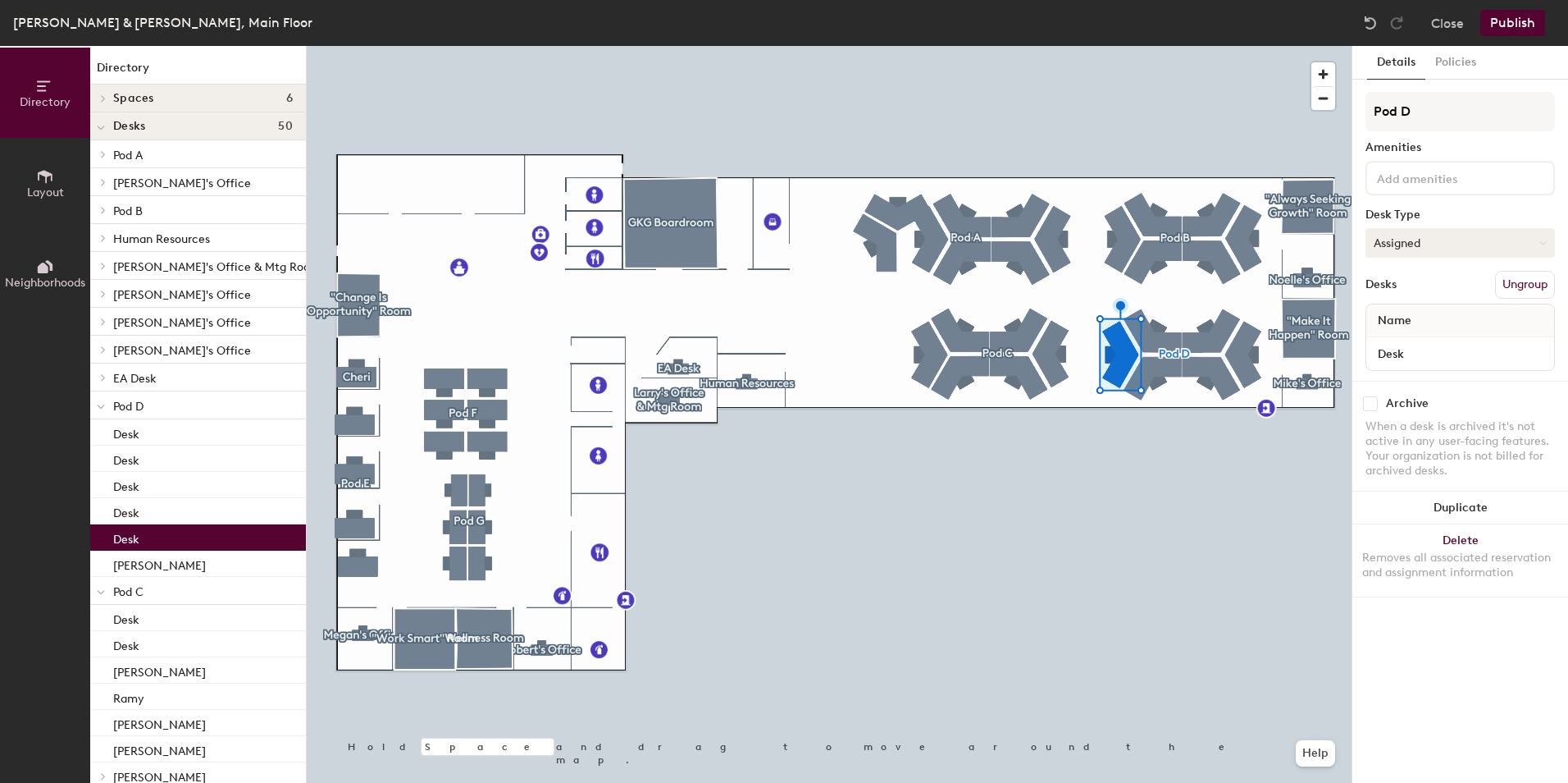
click at [1429, 245] on button "Assigned" at bounding box center [1460, 243] width 190 height 30
click at [1410, 340] on div "Hoteled" at bounding box center [1448, 343] width 164 height 25
click at [1449, 245] on button "Assigned" at bounding box center [1460, 243] width 190 height 30
click at [1413, 339] on div "Hoteled" at bounding box center [1448, 343] width 164 height 25
click at [1422, 250] on button "Assigned" at bounding box center [1460, 243] width 190 height 30
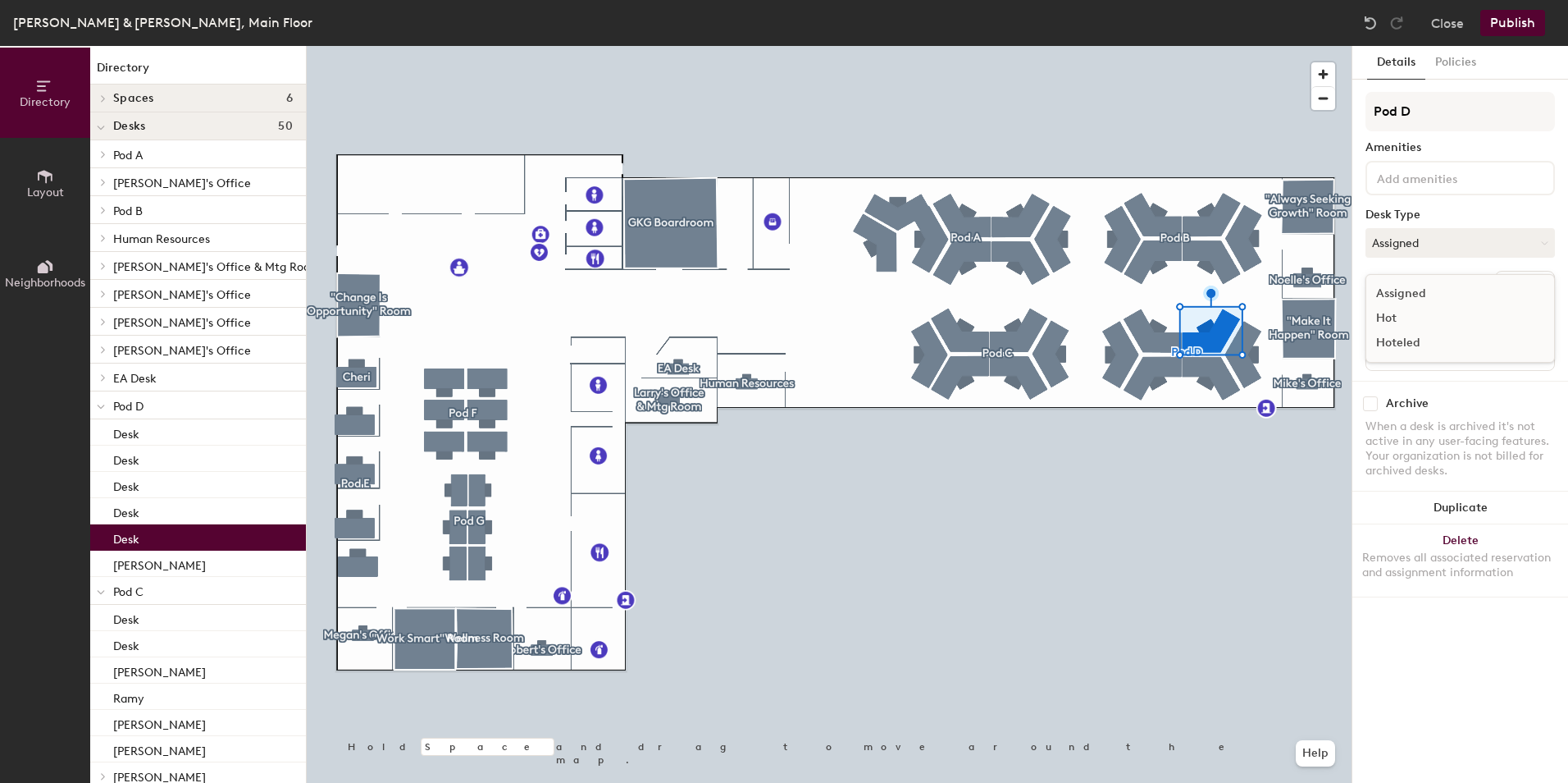
click at [1409, 339] on div "Hoteled" at bounding box center [1448, 343] width 164 height 25
click at [1527, 22] on button "Publish" at bounding box center [1512, 22] width 65 height 26
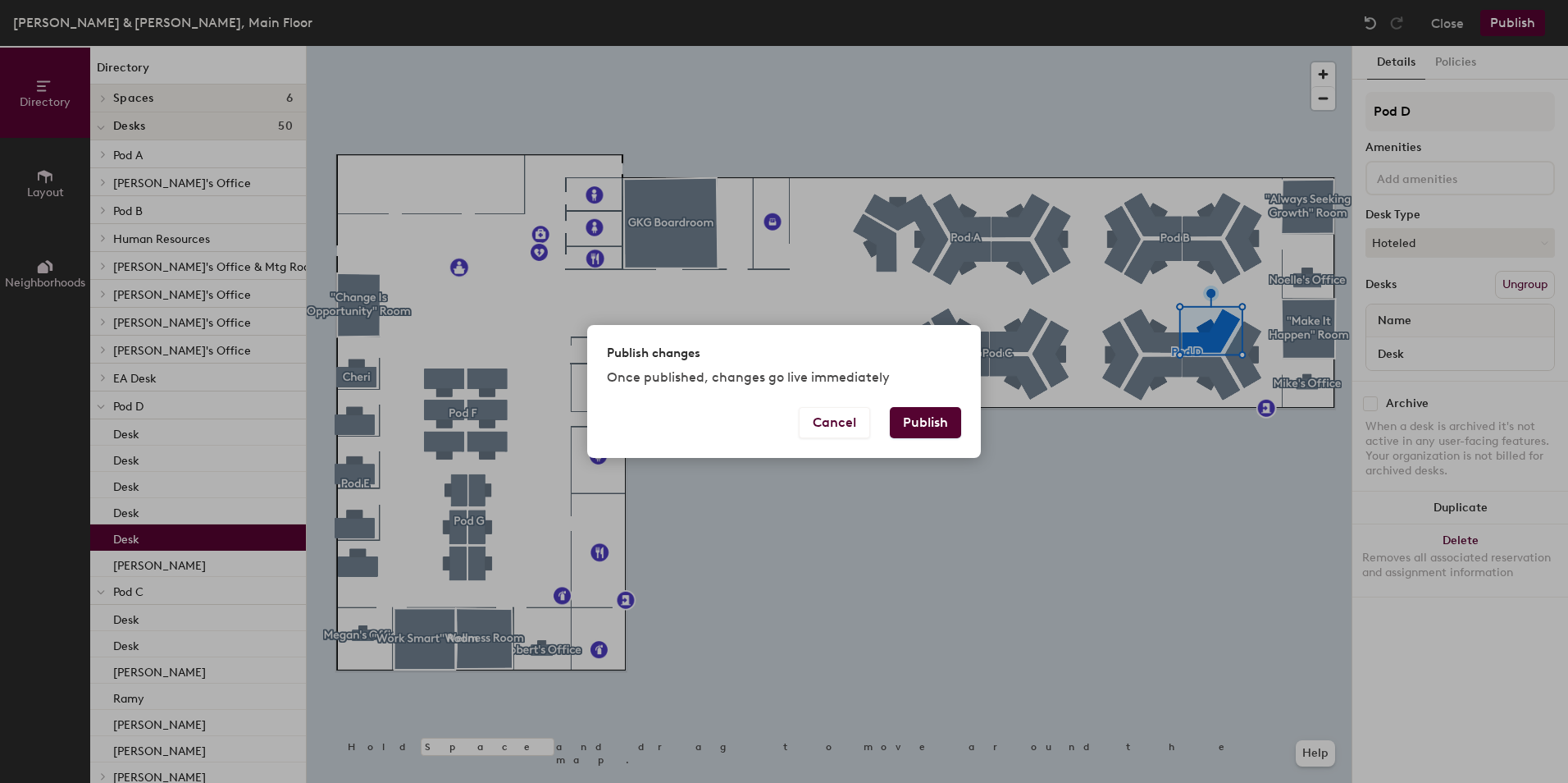
click at [937, 421] on button "Publish" at bounding box center [925, 422] width 71 height 31
